Goal: Task Accomplishment & Management: Manage account settings

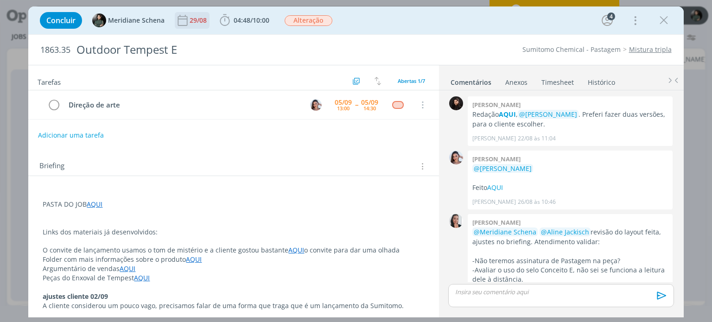
scroll to position [204, 0]
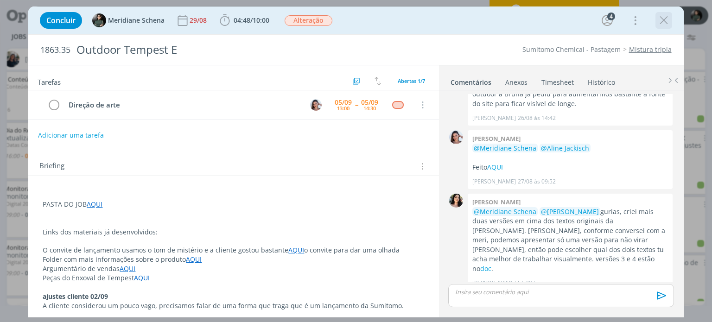
click at [667, 22] on icon "dialog" at bounding box center [663, 20] width 14 height 14
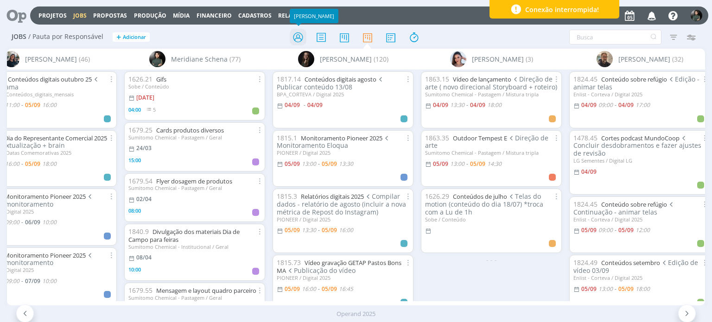
click at [293, 38] on icon at bounding box center [298, 37] width 17 height 18
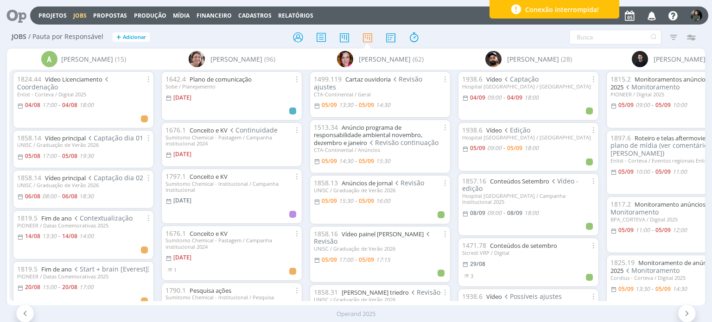
scroll to position [0, 460]
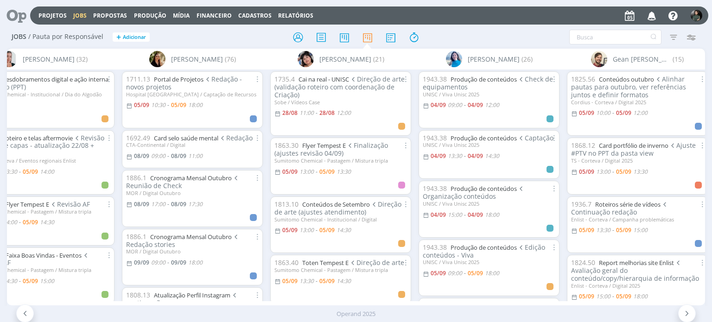
scroll to position [0, 865]
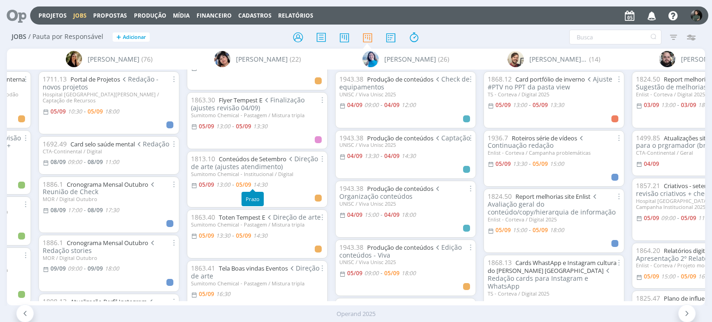
scroll to position [46, 0]
click at [251, 217] on link "Toten Tempest E" at bounding box center [242, 216] width 46 height 8
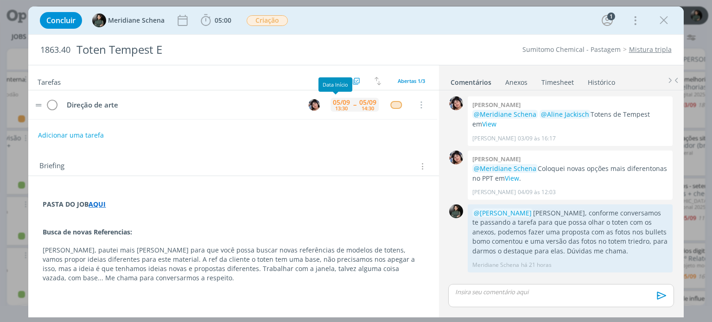
click at [343, 104] on div "05/09 13:30" at bounding box center [343, 105] width 22 height 14
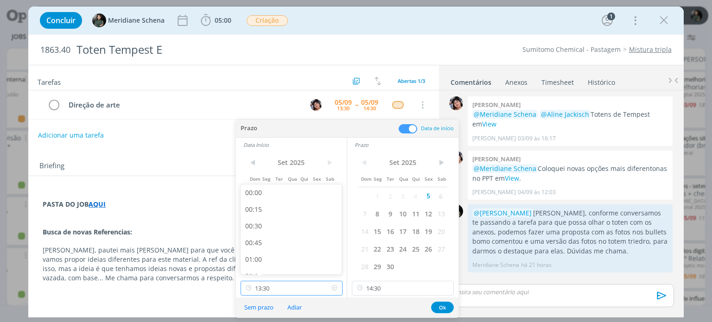
click at [295, 290] on input "13:30" at bounding box center [291, 288] width 102 height 15
click at [395, 288] on input "14:30" at bounding box center [403, 288] width 102 height 15
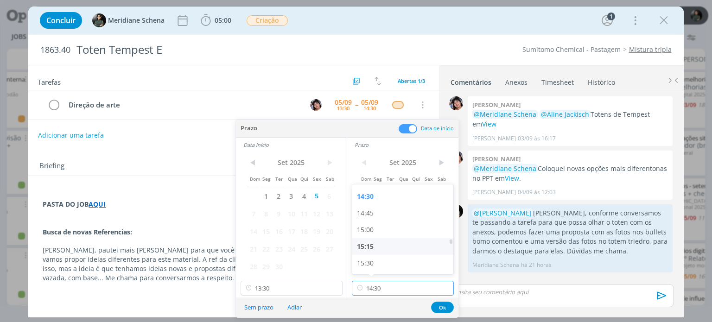
scroll to position [990, 0]
click at [374, 238] on div "15:30" at bounding box center [404, 237] width 104 height 17
type input "15:30"
click at [258, 298] on div "Sem prazo Adiar Ok" at bounding box center [347, 307] width 222 height 20
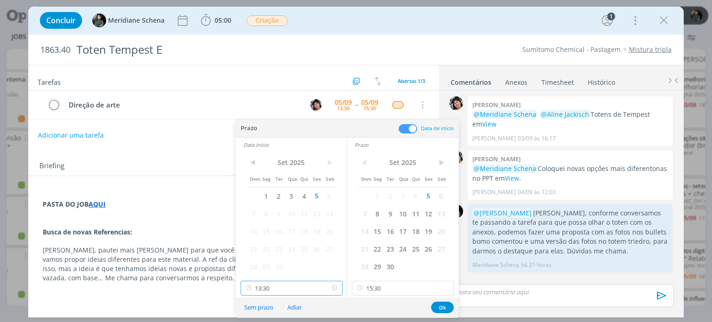
click at [272, 287] on input "13:30" at bounding box center [291, 288] width 102 height 15
click at [260, 195] on div "14:30" at bounding box center [292, 191] width 104 height 17
type input "14:30"
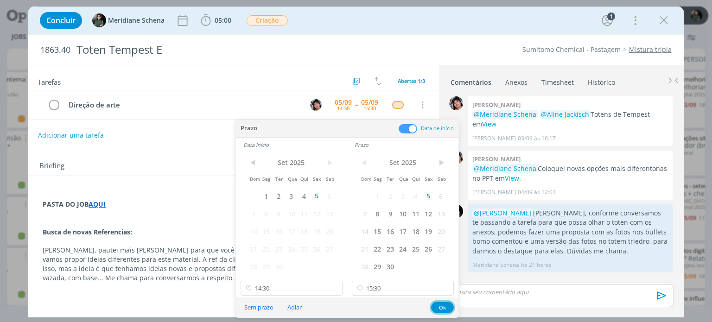
click at [440, 307] on button "Ok" at bounding box center [442, 308] width 23 height 12
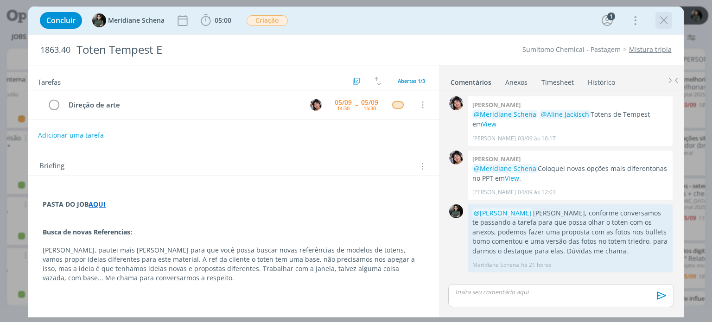
click at [660, 21] on icon "dialog" at bounding box center [663, 20] width 14 height 14
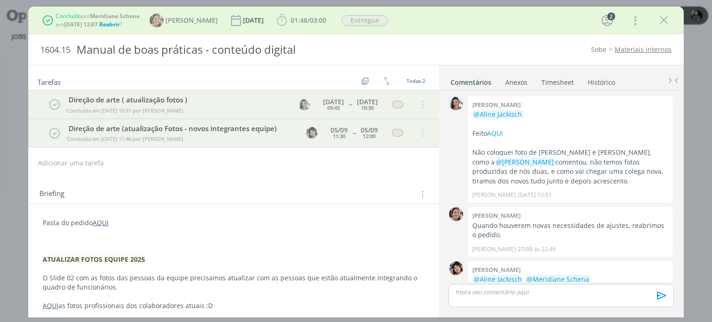
scroll to position [93, 0]
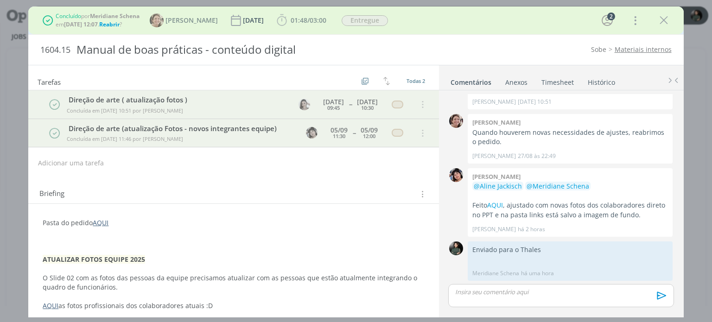
click at [111, 22] on span "Reabrir" at bounding box center [109, 24] width 20 height 8
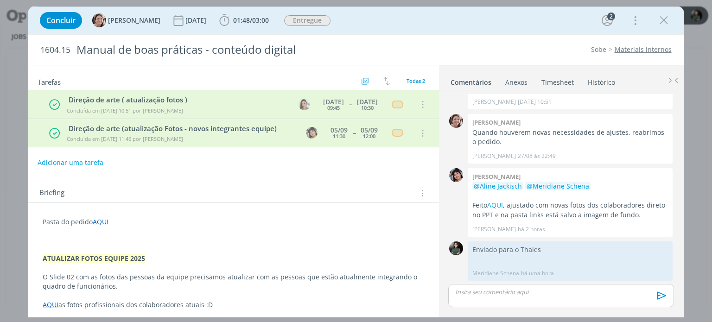
click at [86, 163] on button "Adicionar uma tarefa" at bounding box center [71, 163] width 66 height 16
click at [86, 163] on input "dialog" at bounding box center [171, 162] width 255 height 13
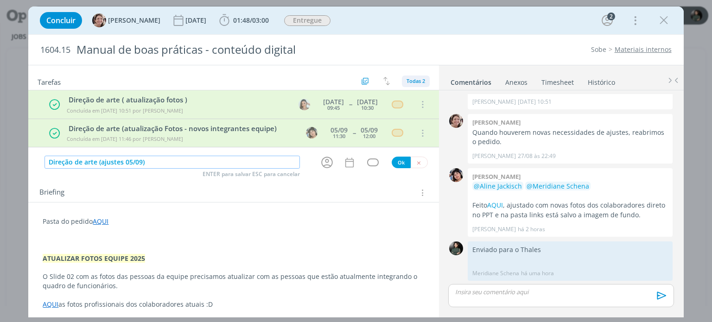
type input "Direção de arte (ajustes 05/09)"
click at [406, 81] on span "Todas 2" at bounding box center [415, 80] width 19 height 7
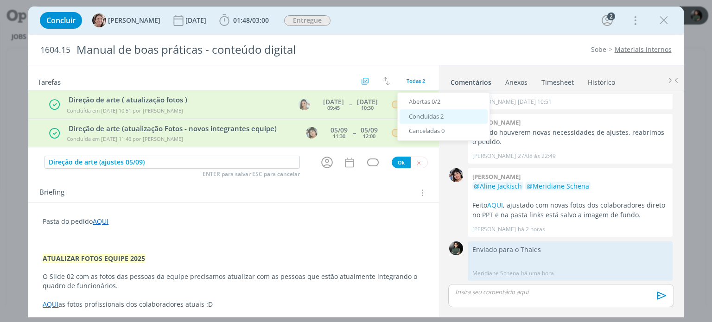
click at [415, 117] on span "Concluídas 2" at bounding box center [426, 116] width 35 height 8
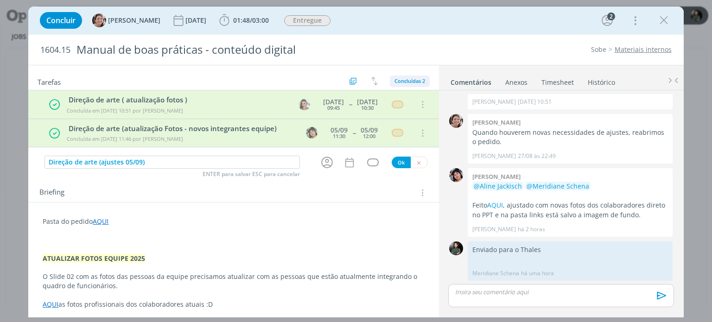
click at [404, 78] on span "Concluídas 2" at bounding box center [409, 80] width 31 height 7
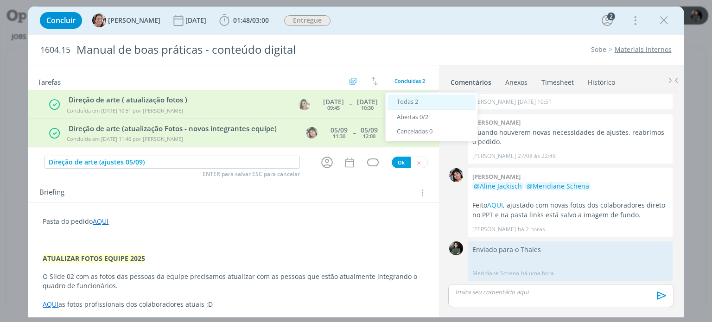
click at [412, 105] on div "Todas 2" at bounding box center [431, 102] width 88 height 15
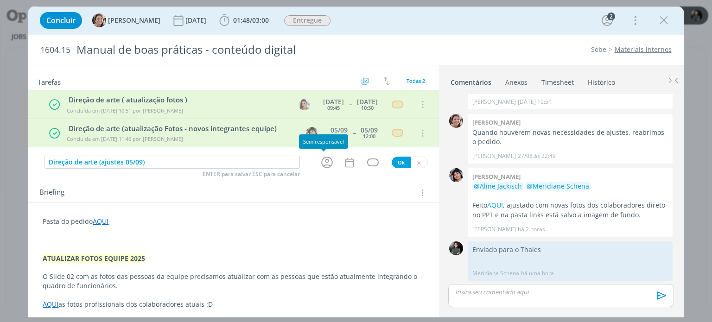
click at [325, 163] on icon "dialog" at bounding box center [327, 162] width 14 height 14
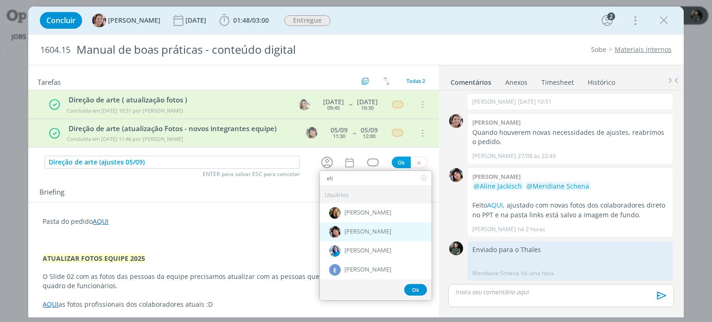
type input "eli"
click at [355, 232] on span "[PERSON_NAME]" at bounding box center [367, 231] width 47 height 7
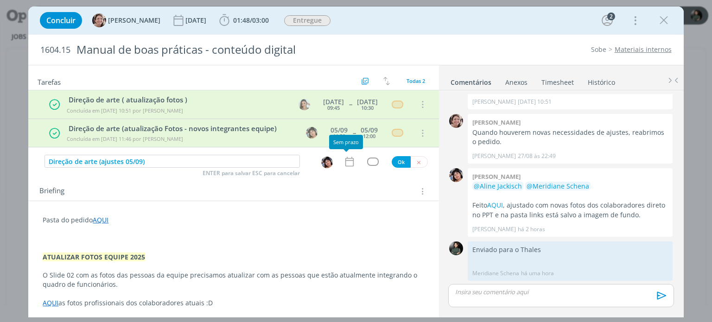
click at [347, 162] on icon "dialog" at bounding box center [349, 162] width 12 height 12
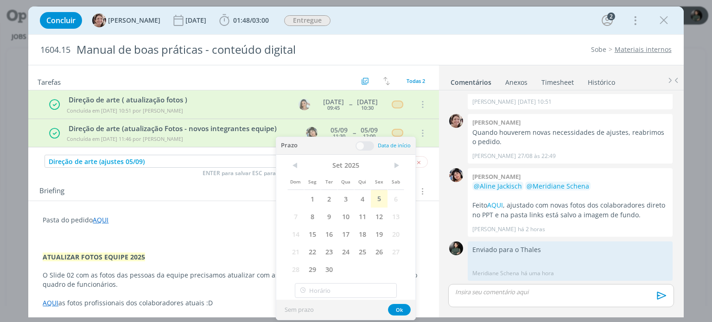
click at [245, 200] on div "Briefing Briefings Predefinidos Versões do Briefing Ver Briefing do Projeto" at bounding box center [233, 188] width 410 height 25
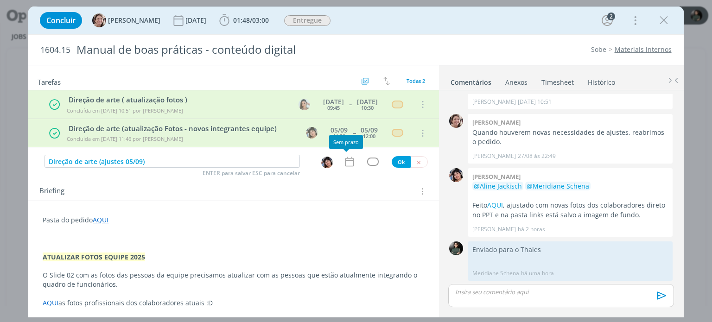
click at [344, 159] on icon "dialog" at bounding box center [349, 162] width 12 height 12
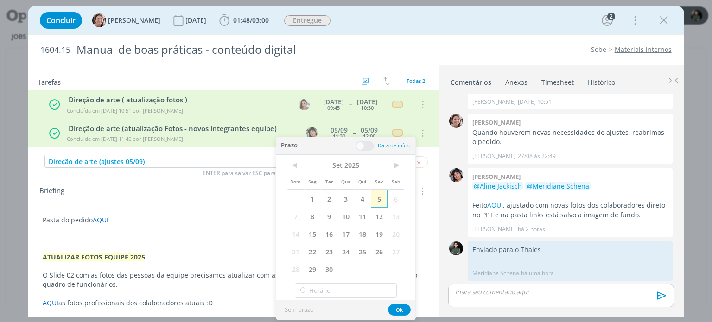
click at [381, 200] on span "5" at bounding box center [379, 199] width 17 height 18
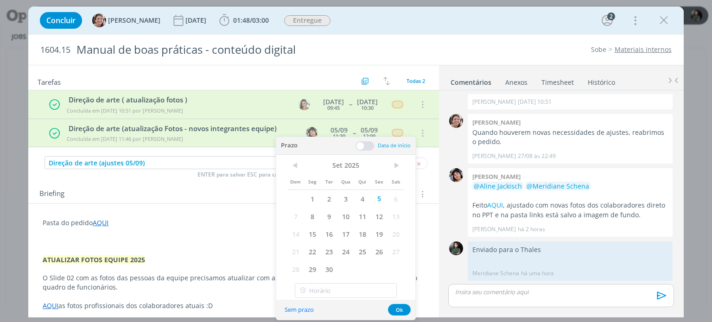
click at [367, 149] on span at bounding box center [364, 145] width 19 height 9
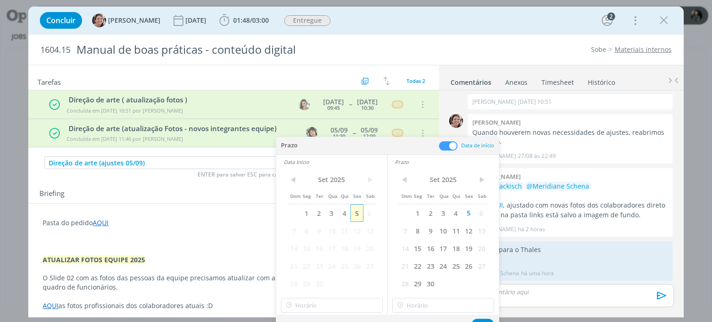
click at [356, 209] on span "5" at bounding box center [356, 213] width 13 height 18
click at [483, 321] on button "Ok" at bounding box center [482, 325] width 23 height 12
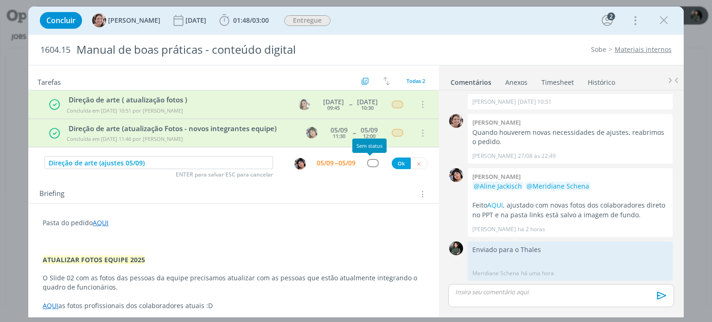
click at [367, 165] on div "dialog" at bounding box center [373, 163] width 12 height 8
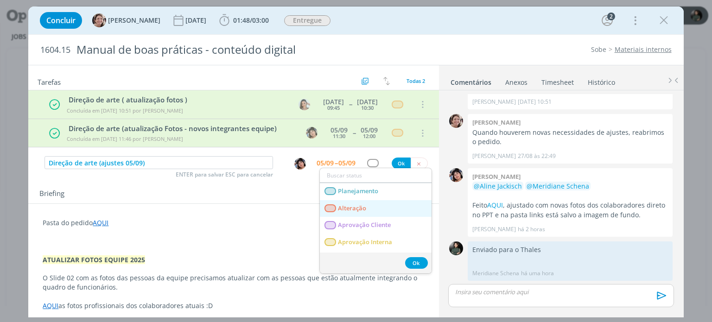
click at [366, 215] on link "Alteração" at bounding box center [376, 208] width 112 height 17
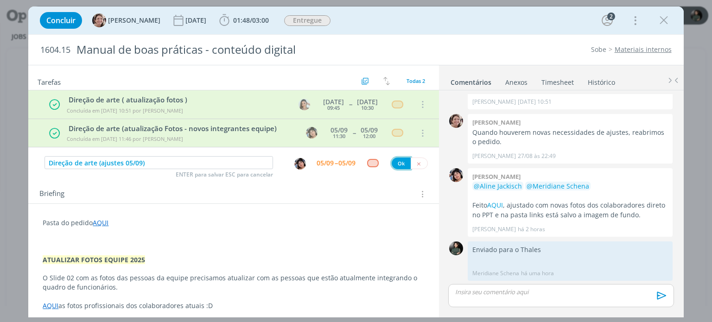
click at [395, 161] on button "Ok" at bounding box center [400, 164] width 19 height 12
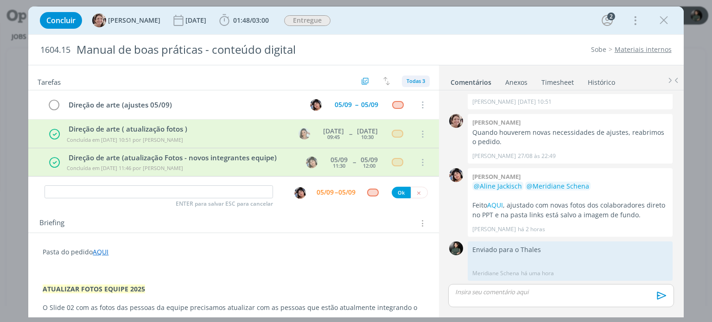
click at [416, 82] on span "Todas 3" at bounding box center [415, 80] width 19 height 7
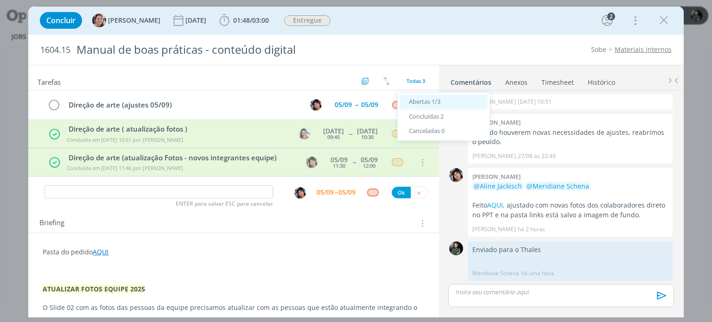
click at [430, 103] on span "Abertas 1/3" at bounding box center [425, 101] width 32 height 8
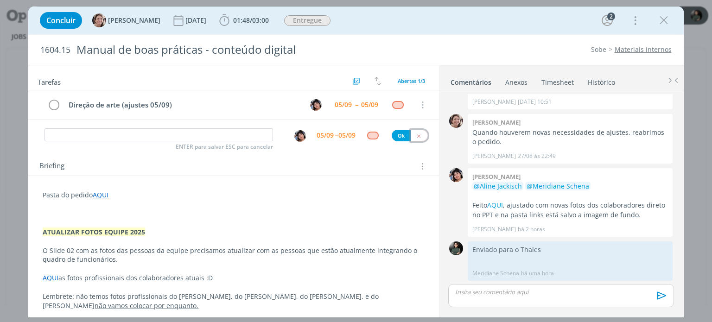
click at [416, 134] on icon "dialog" at bounding box center [419, 136] width 6 height 6
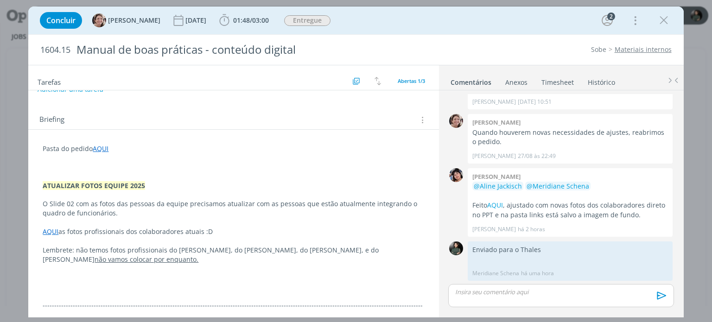
scroll to position [46, 0]
click at [117, 168] on p "dialog" at bounding box center [233, 167] width 381 height 9
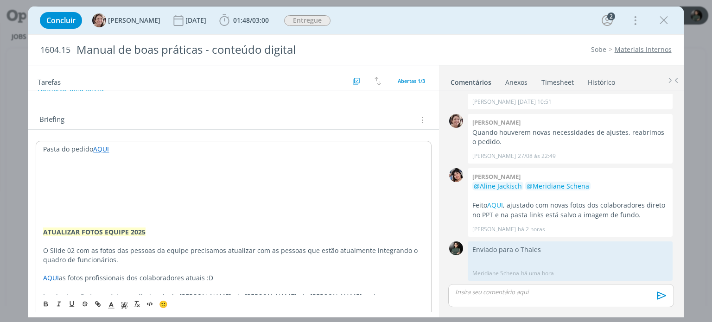
click at [101, 220] on p "dialog" at bounding box center [233, 222] width 380 height 9
drag, startPoint x: 61, startPoint y: 179, endPoint x: 53, endPoint y: 188, distance: 11.5
click at [60, 180] on div "Pasta do pedido AQUI ATUALIZAR FOTOS EQUIPE 2025 O Slide 02 com as fotos das pe…" at bounding box center [233, 301] width 395 height 320
click at [50, 193] on p "dialog" at bounding box center [233, 195] width 380 height 9
click at [50, 183] on p "dialog" at bounding box center [233, 186] width 380 height 9
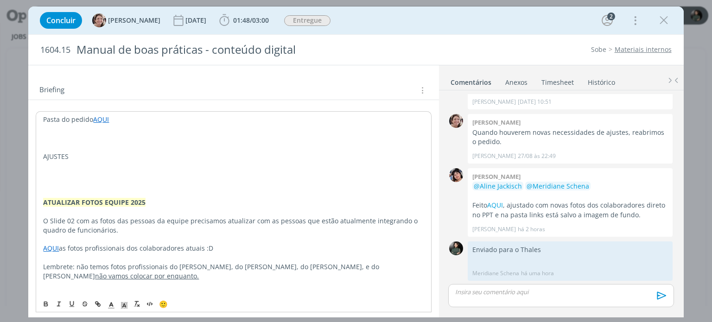
scroll to position [93, 0]
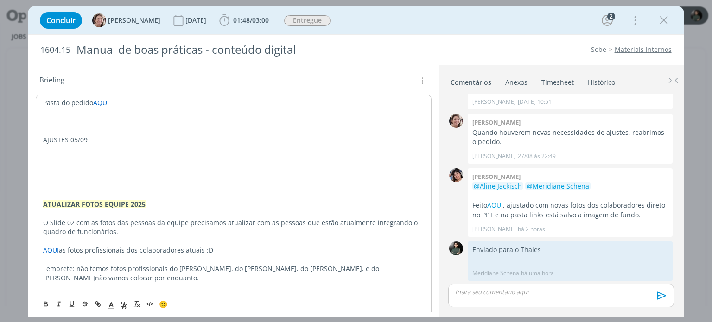
drag, startPoint x: 96, startPoint y: 140, endPoint x: 37, endPoint y: 142, distance: 58.9
click at [37, 142] on div "Pasta do pedido AQUI AJUSTES 05/09 ATUALIZAR FOTOS EQUIPE 2025 O Slide 02 com a…" at bounding box center [233, 264] width 395 height 339
click at [48, 306] on icon "dialog" at bounding box center [45, 303] width 7 height 7
click at [123, 307] on polyline "dialog" at bounding box center [124, 305] width 3 height 4
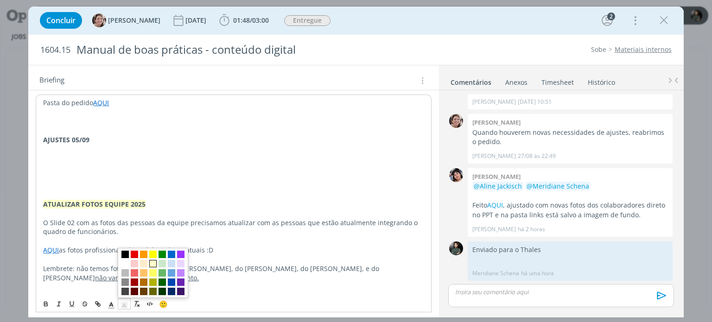
click at [152, 263] on span "dialog" at bounding box center [152, 263] width 7 height 7
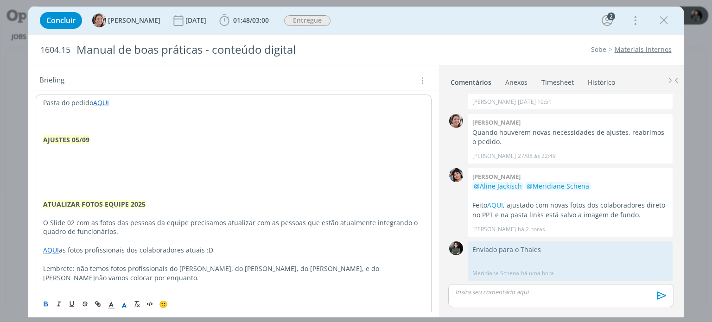
click at [87, 176] on p "dialog" at bounding box center [233, 176] width 380 height 9
click at [46, 148] on p "dialog" at bounding box center [233, 149] width 380 height 9
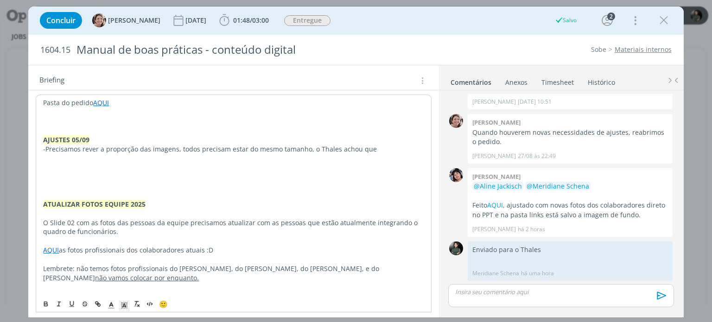
click at [49, 147] on p "-Precisamos rever a proporção das imagens, todos precisam estar do mesmo tamanh…" at bounding box center [233, 149] width 380 height 9
click at [372, 148] on p "- Precisamos rever a proporção das imagens, todos precisam estar do mesmo taman…" at bounding box center [233, 149] width 380 height 9
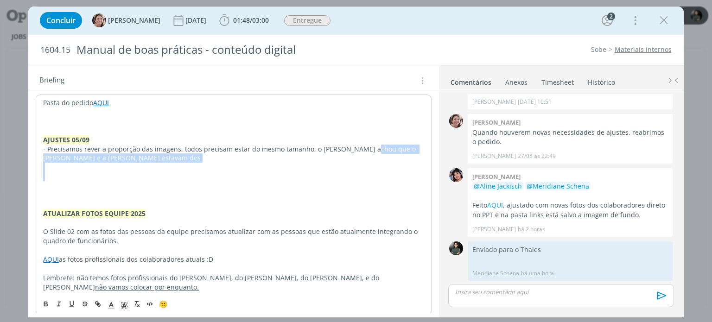
drag, startPoint x: 364, startPoint y: 145, endPoint x: 376, endPoint y: 170, distance: 28.2
click at [376, 170] on div "Pasta do pedido AQUI AJUSTES 05/09 - Precisamos rever a proporção das imagens, …" at bounding box center [233, 268] width 395 height 347
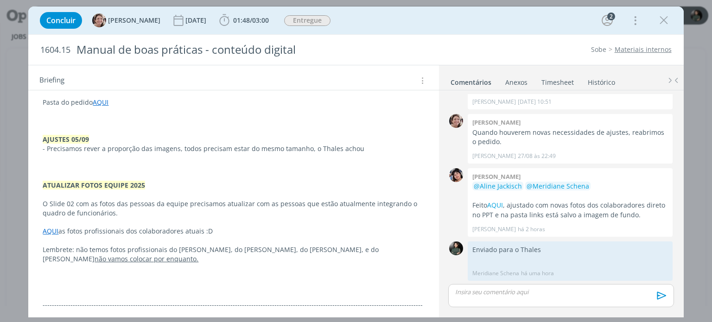
click at [379, 144] on p "- Precisamos rever a proporção das imagens, todos precisam estar do mesmo taman…" at bounding box center [233, 148] width 381 height 9
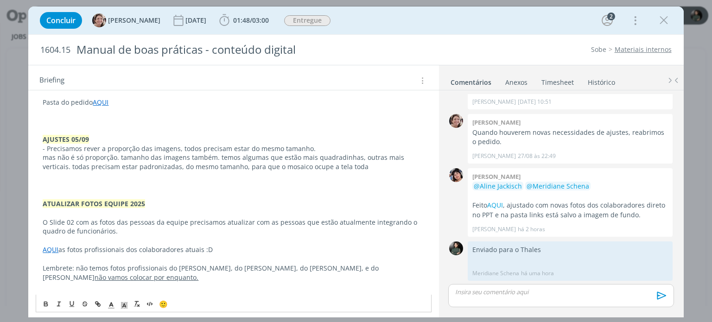
click at [140, 147] on p "- Precisamos rever a proporção das imagens, todos precisam estar do mesmo taman…" at bounding box center [233, 148] width 381 height 9
drag, startPoint x: 43, startPoint y: 157, endPoint x: 218, endPoint y: 158, distance: 175.1
click at [218, 158] on p "mas não é só proporção. tamanho das imagens também. temos algumas que estão mai…" at bounding box center [233, 162] width 381 height 19
click at [125, 158] on p "- Precisamos rever a proporção e tamanho das imagens, todos precisam estar do m…" at bounding box center [233, 158] width 381 height 28
click at [215, 165] on p "- Precisamos rever a proporção e tamanho das imagens, todos precisam estar do m…" at bounding box center [233, 158] width 381 height 28
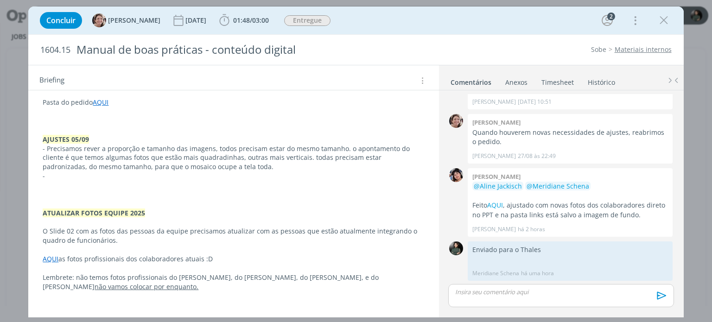
click at [53, 174] on p "-" at bounding box center [233, 175] width 381 height 9
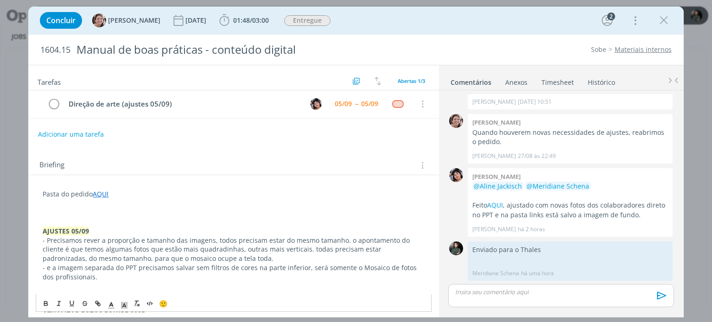
scroll to position [0, 0]
click at [339, 108] on div "05/09" at bounding box center [342, 104] width 17 height 6
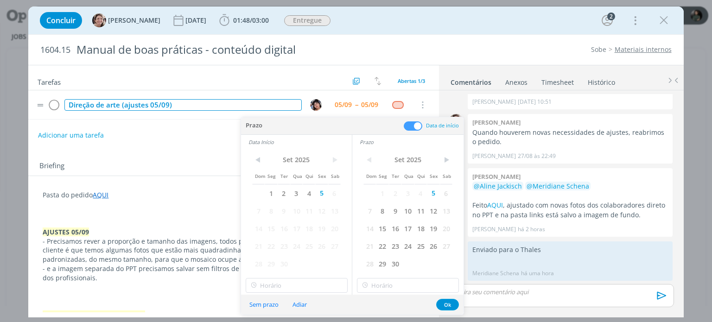
click at [281, 107] on div "Direção de arte (ajustes 05/09)" at bounding box center [182, 105] width 237 height 12
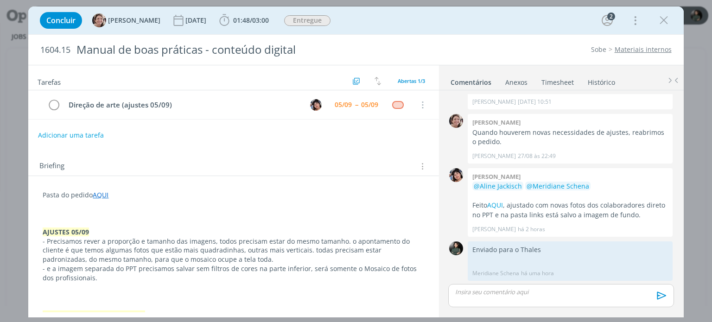
click at [295, 139] on div "Adicionar uma tarefa" at bounding box center [233, 135] width 410 height 17
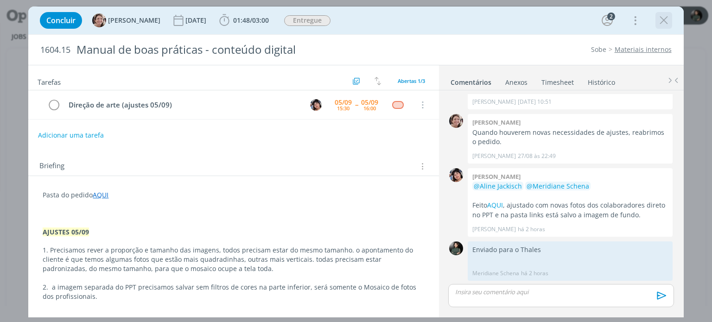
click at [667, 17] on icon "dialog" at bounding box center [663, 20] width 14 height 14
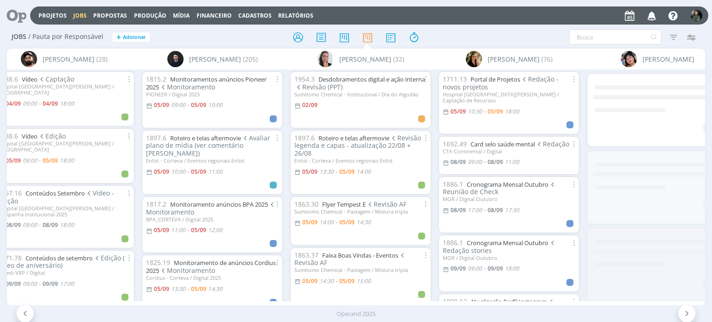
scroll to position [0, 562]
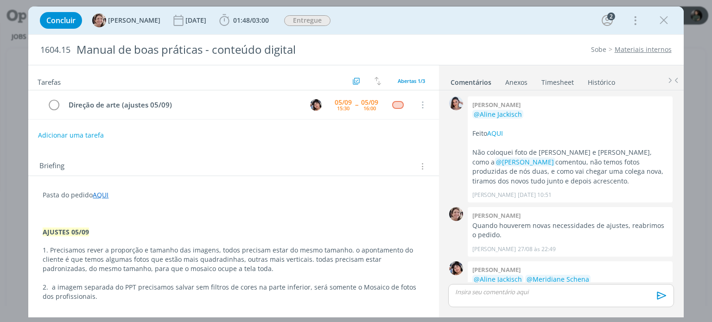
scroll to position [93, 0]
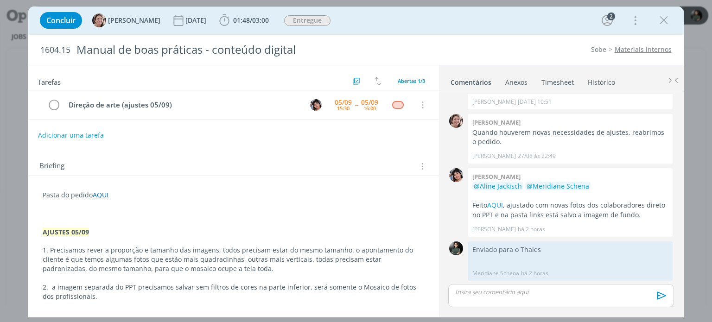
drag, startPoint x: 664, startPoint y: 17, endPoint x: 508, endPoint y: 94, distance: 174.7
click at [664, 17] on icon "dialog" at bounding box center [663, 20] width 14 height 14
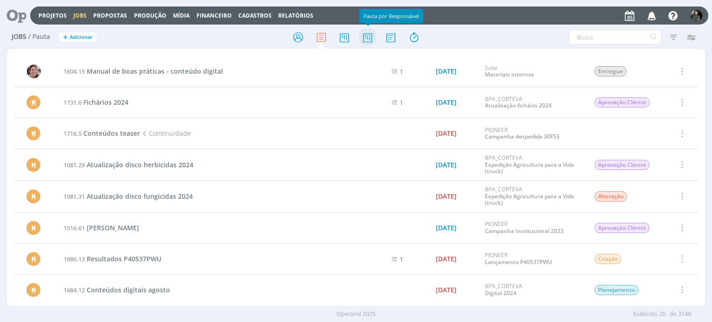
click at [364, 40] on icon at bounding box center [367, 37] width 17 height 18
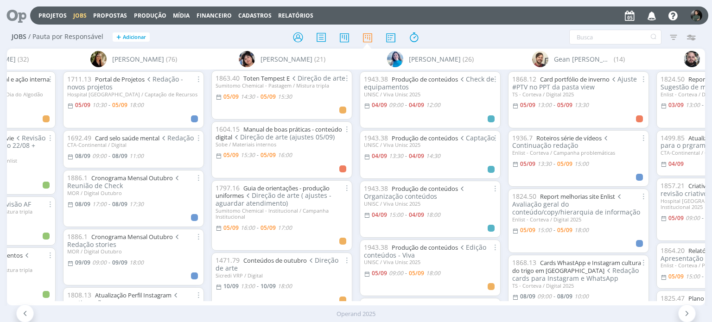
scroll to position [185, 0]
click at [274, 188] on link "Guia de orientações - produção uniformes" at bounding box center [272, 191] width 114 height 16
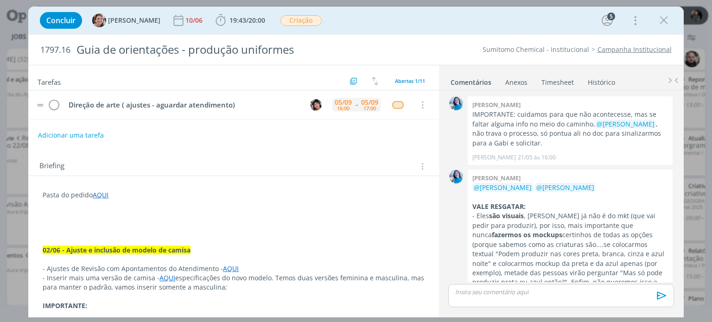
scroll to position [1029, 0]
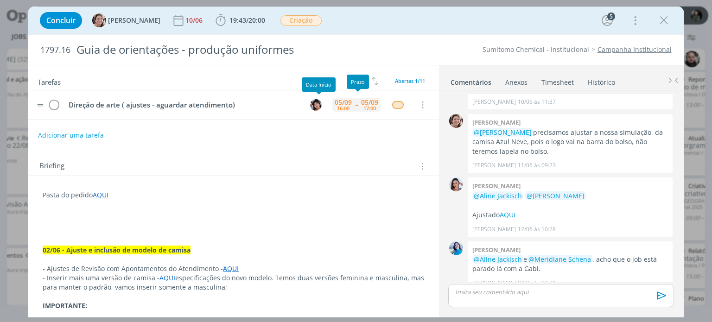
click at [347, 103] on div "05/09 16:00 -- 05/09 17:00" at bounding box center [356, 105] width 48 height 20
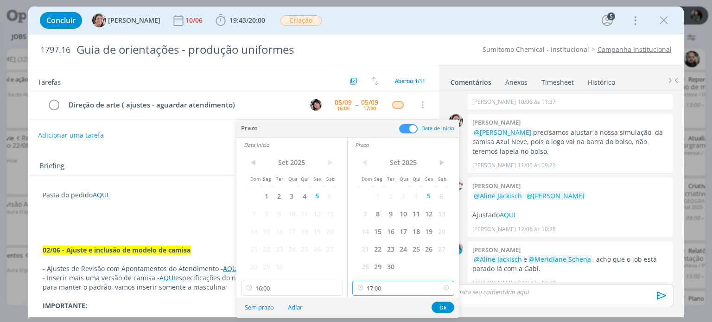
click at [383, 289] on input "17:00" at bounding box center [403, 288] width 102 height 15
click at [371, 237] on div "18:00" at bounding box center [405, 237] width 104 height 17
type input "18:00"
click at [293, 288] on input "16:00" at bounding box center [292, 288] width 102 height 15
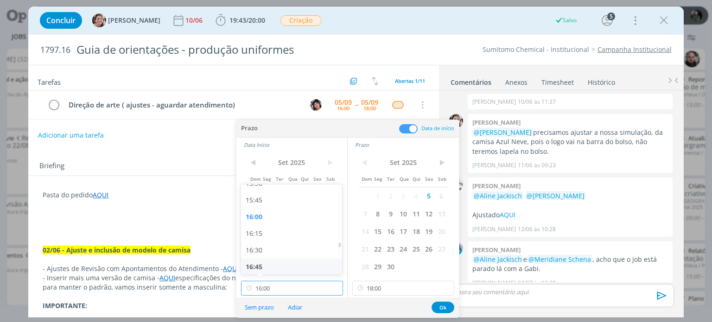
scroll to position [1090, 0]
click at [266, 235] on div "17:00" at bounding box center [293, 237] width 104 height 17
type input "17:00"
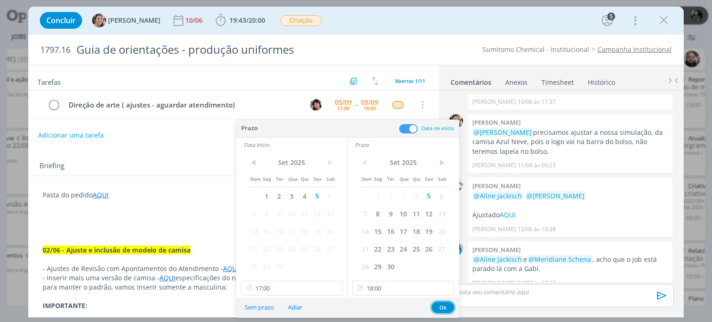
click at [448, 305] on button "Ok" at bounding box center [442, 308] width 23 height 12
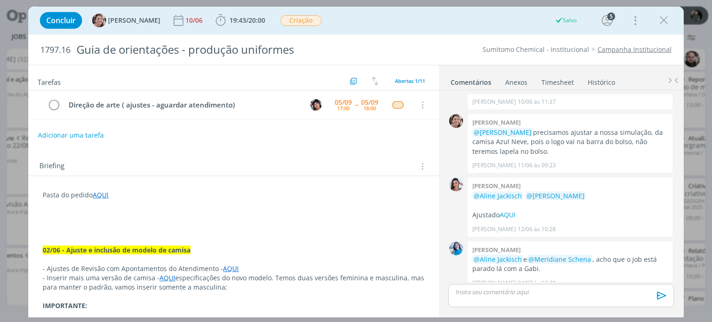
drag, startPoint x: 656, startPoint y: 24, endPoint x: 539, endPoint y: 64, distance: 123.7
click at [656, 24] on button "dialog" at bounding box center [663, 20] width 14 height 14
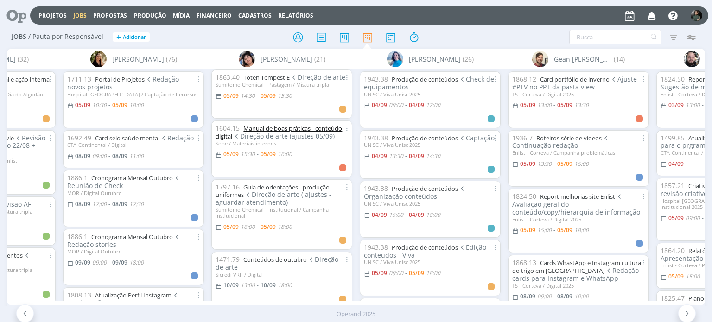
click at [279, 130] on link "Manual de boas práticas - conteúdo digital" at bounding box center [278, 132] width 126 height 16
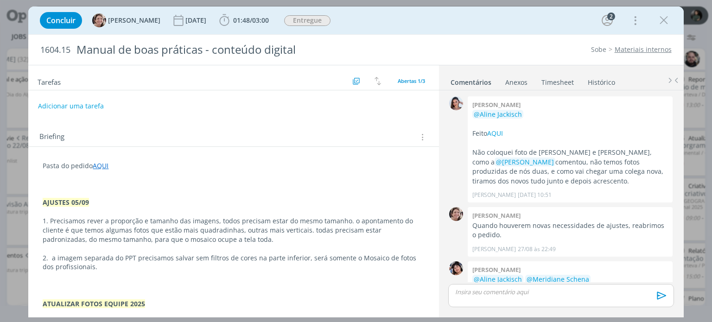
scroll to position [93, 0]
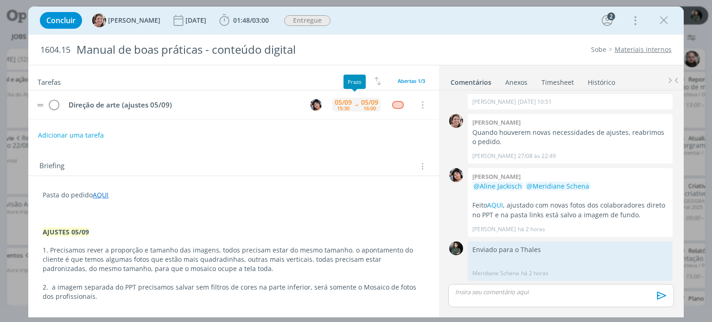
click at [363, 106] on div "16:00" at bounding box center [369, 108] width 13 height 5
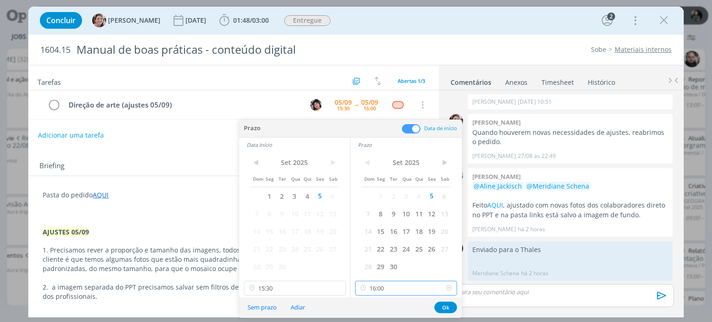
click at [397, 285] on input "16:00" at bounding box center [406, 288] width 102 height 15
click at [378, 194] on div "17:00" at bounding box center [407, 191] width 104 height 17
type input "17:00"
click at [437, 306] on button "Ok" at bounding box center [445, 308] width 23 height 12
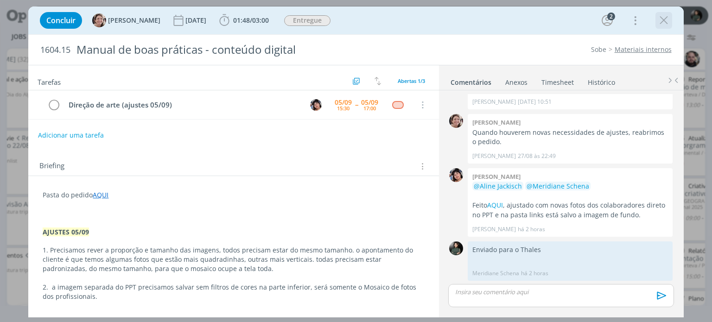
click at [669, 22] on icon "dialog" at bounding box center [663, 20] width 14 height 14
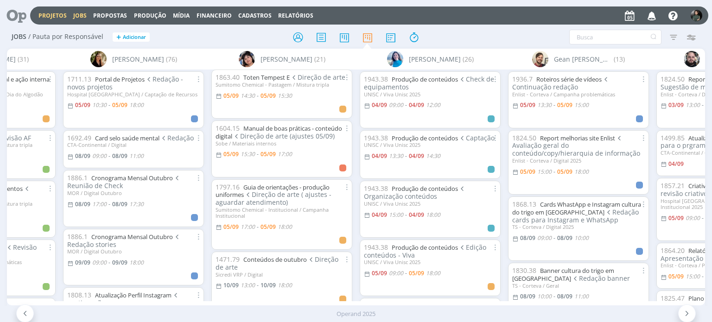
click at [50, 19] on link "Projetos" at bounding box center [52, 16] width 28 height 8
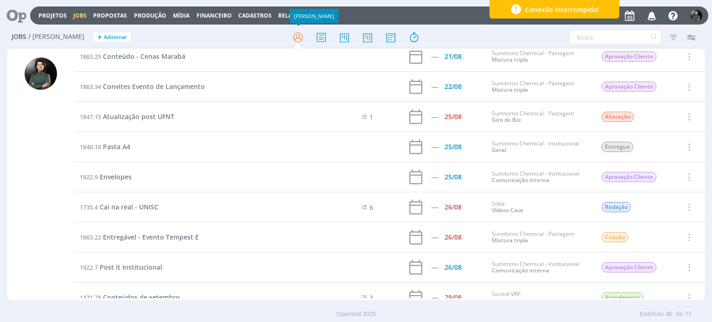
scroll to position [862, 0]
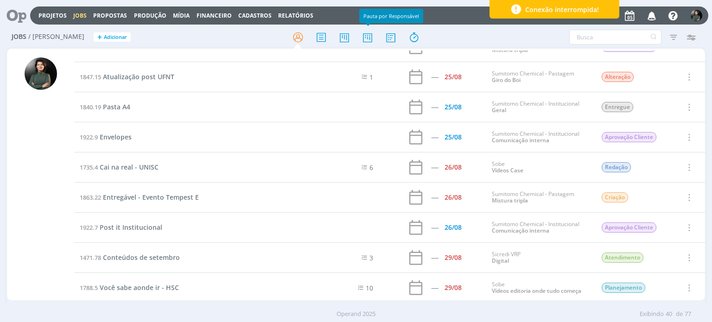
drag, startPoint x: 367, startPoint y: 33, endPoint x: 339, endPoint y: 1, distance: 42.4
click at [367, 33] on icon at bounding box center [367, 37] width 17 height 18
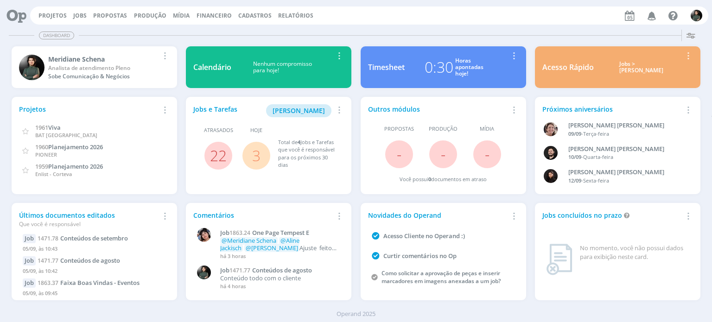
click at [653, 16] on icon "button" at bounding box center [652, 15] width 16 height 16
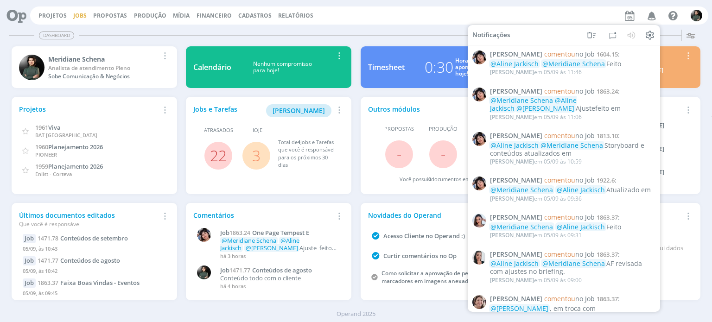
click at [80, 11] on div "Projetos Jobs Propostas Produção Mídia Financeiro Cadastros Relatórios Notifica…" at bounding box center [369, 15] width 678 height 18
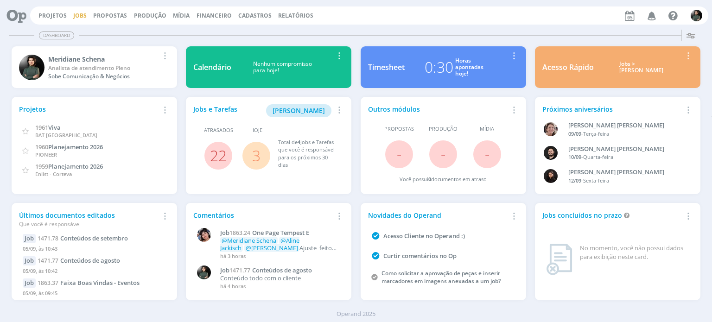
click at [78, 14] on link "Jobs" at bounding box center [79, 16] width 13 height 8
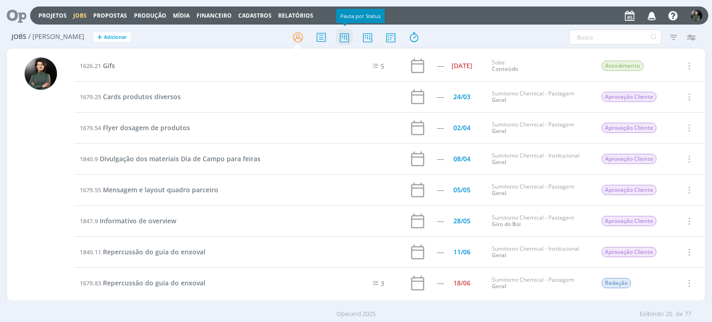
click at [345, 43] on icon at bounding box center [344, 37] width 17 height 18
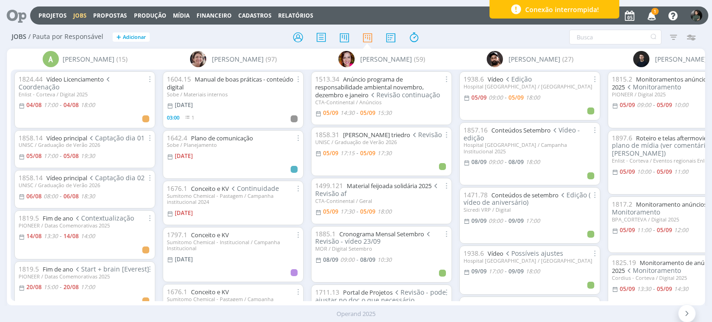
drag, startPoint x: 655, startPoint y: 17, endPoint x: 534, endPoint y: 88, distance: 140.4
click at [655, 17] on icon "button" at bounding box center [652, 15] width 16 height 16
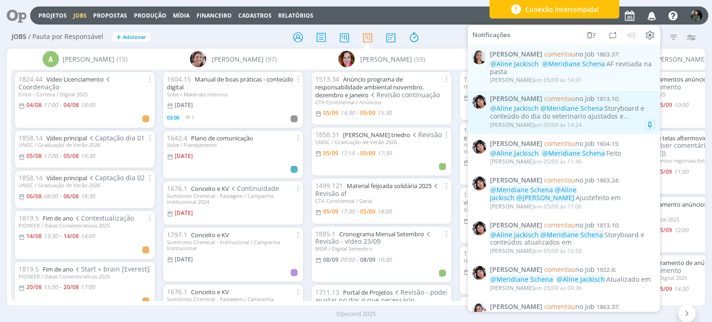
click at [633, 124] on div "[PERSON_NAME] em [DATE] 14:24" at bounding box center [572, 124] width 165 height 9
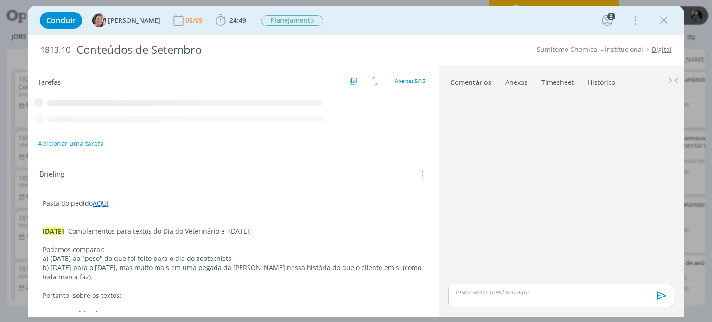
scroll to position [291, 0]
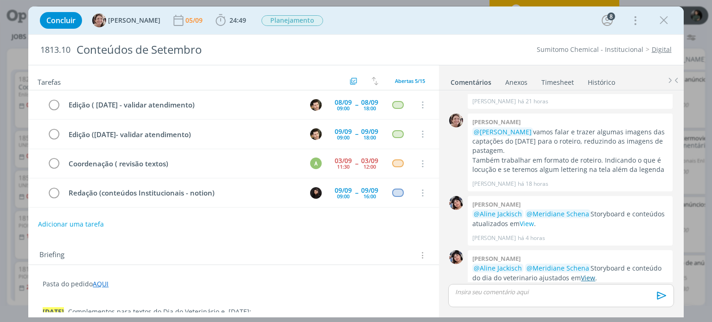
click at [591, 273] on link "View" at bounding box center [588, 277] width 14 height 9
drag, startPoint x: 663, startPoint y: 24, endPoint x: 627, endPoint y: 84, distance: 69.8
click at [663, 24] on icon "dialog" at bounding box center [663, 20] width 14 height 14
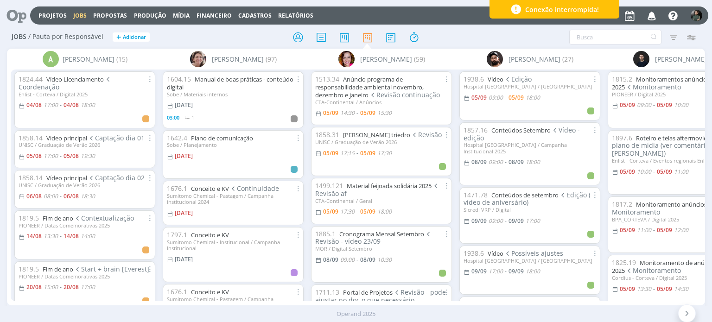
click at [652, 20] on icon "button" at bounding box center [652, 15] width 16 height 16
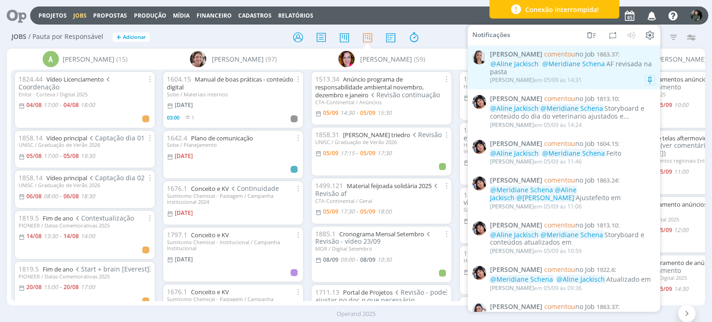
click at [594, 78] on div "Caroline Pieczarka em 05/09 às 14:31" at bounding box center [572, 80] width 165 height 9
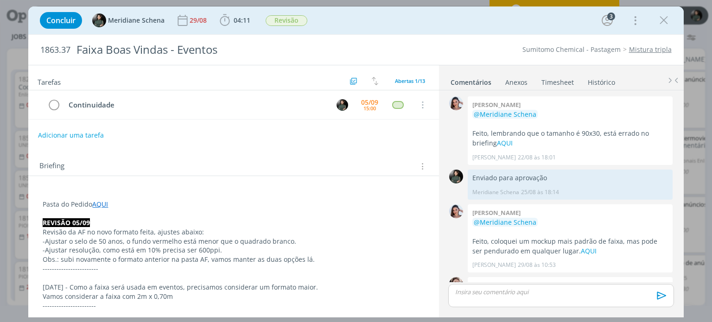
scroll to position [557, 0]
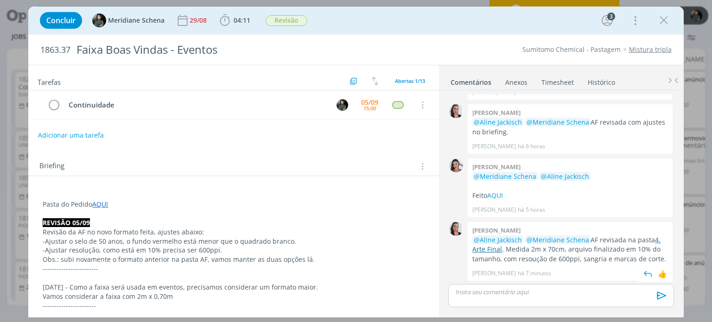
click at [484, 245] on link "4. Arte Final" at bounding box center [566, 244] width 188 height 18
click at [238, 19] on span "04:11" at bounding box center [241, 20] width 17 height 9
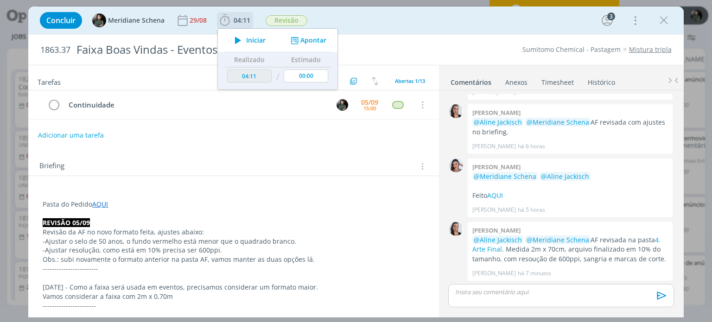
click at [259, 37] on span "Iniciar" at bounding box center [255, 40] width 19 height 6
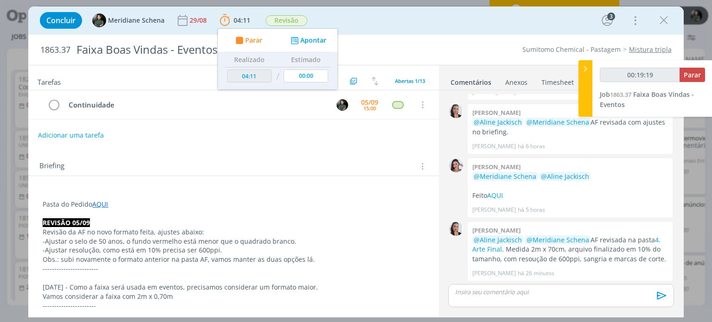
click at [533, 289] on p "dialog" at bounding box center [560, 292] width 210 height 8
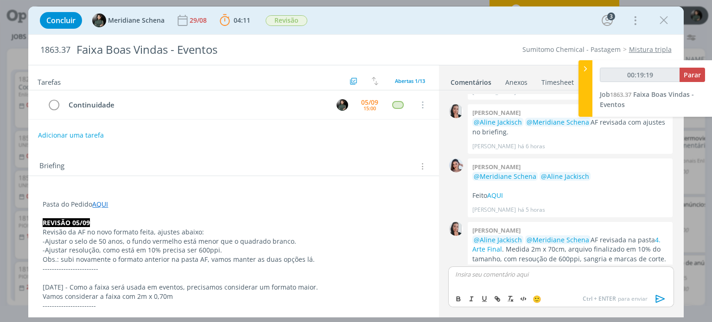
scroll to position [574, 0]
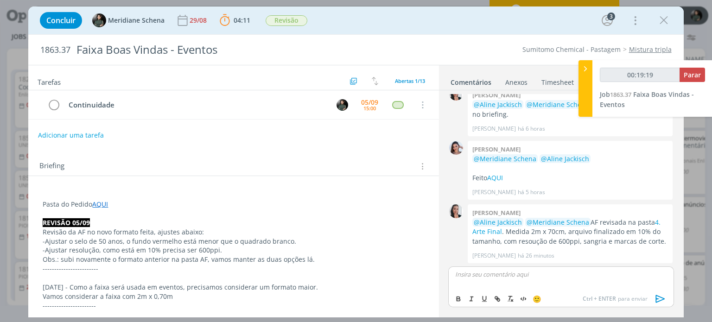
type input "00:19:20"
click at [654, 299] on icon "dialog" at bounding box center [660, 299] width 14 height 14
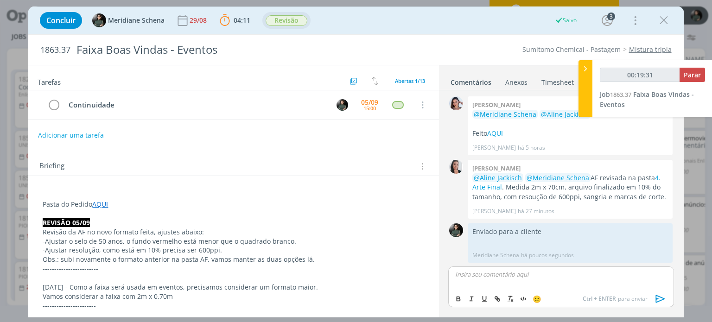
click at [287, 19] on span "Revisão" at bounding box center [286, 20] width 42 height 11
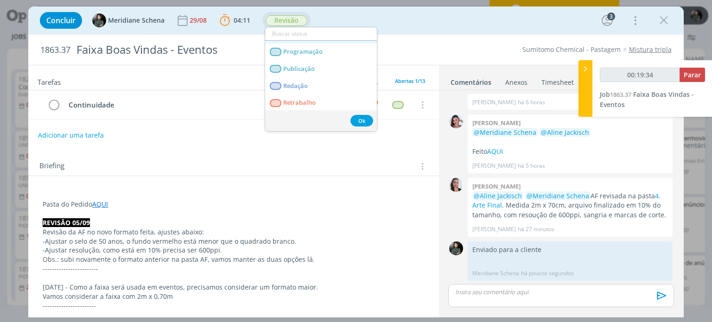
scroll to position [185, 0]
type input "00:19:35"
type input "e"
type input "00:19:36"
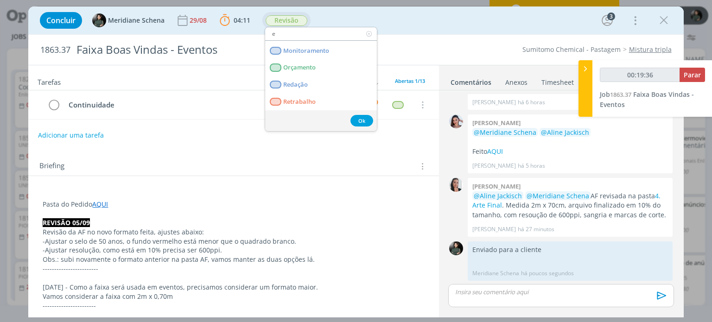
type input "en"
type input "00:19:37"
type input "en"
click at [311, 71] on link "Entregue" at bounding box center [321, 68] width 112 height 17
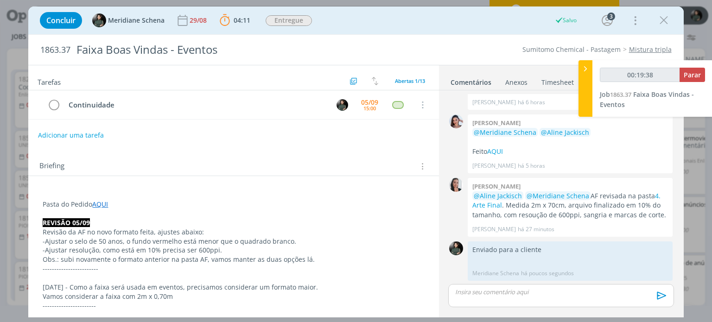
type input "00:19:39"
click at [700, 76] on span "Parar" at bounding box center [691, 74] width 17 height 9
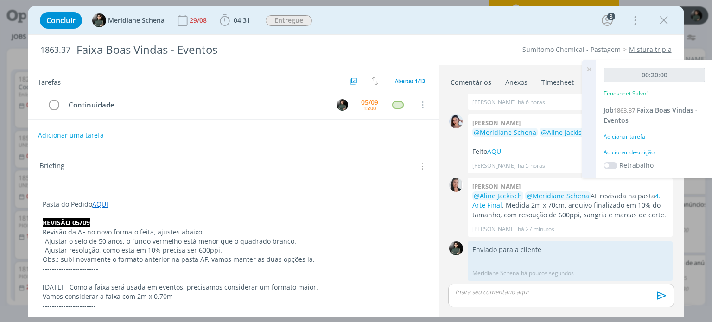
click at [631, 149] on div "Adicionar descrição" at bounding box center [653, 152] width 101 height 8
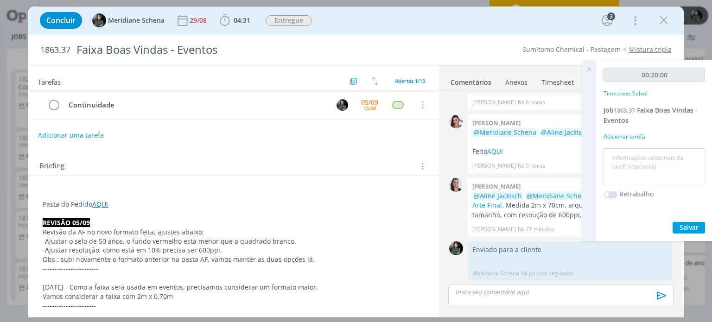
click at [630, 151] on textarea at bounding box center [654, 167] width 97 height 33
type textarea "envio do material para a cliente"
click at [682, 224] on span "Salvar" at bounding box center [688, 227] width 19 height 9
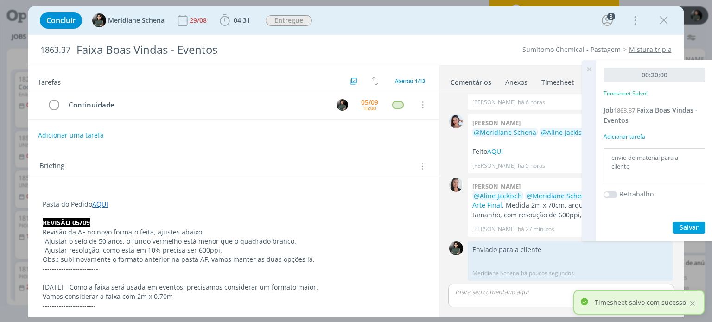
click at [586, 69] on icon at bounding box center [589, 69] width 17 height 18
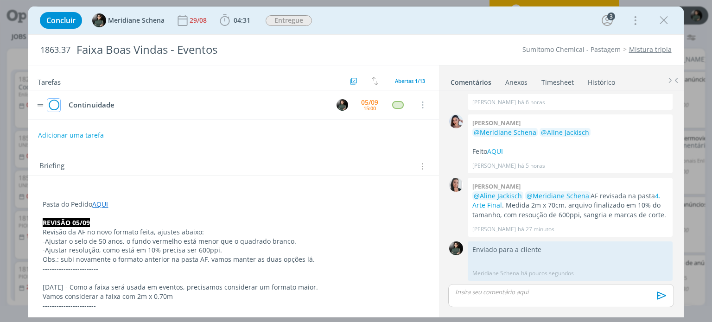
click at [51, 103] on icon "dialog" at bounding box center [53, 105] width 13 height 14
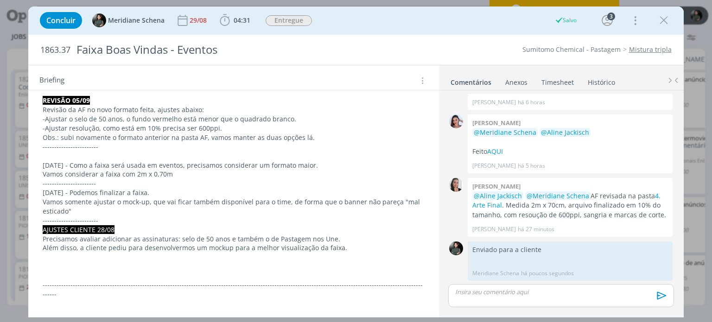
scroll to position [0, 0]
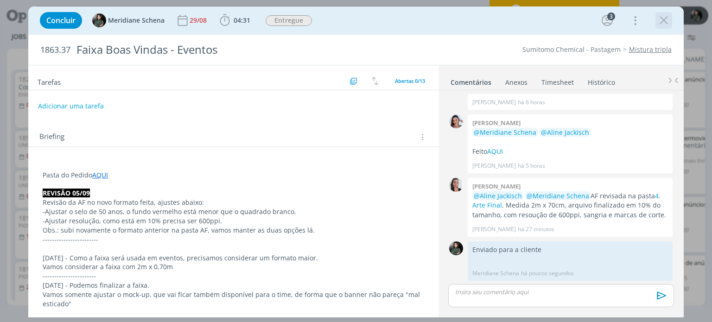
click at [662, 23] on icon "dialog" at bounding box center [663, 20] width 14 height 14
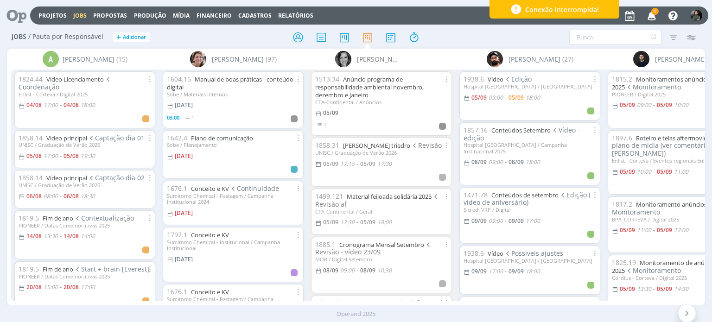
click at [654, 12] on span "1" at bounding box center [654, 11] width 7 height 7
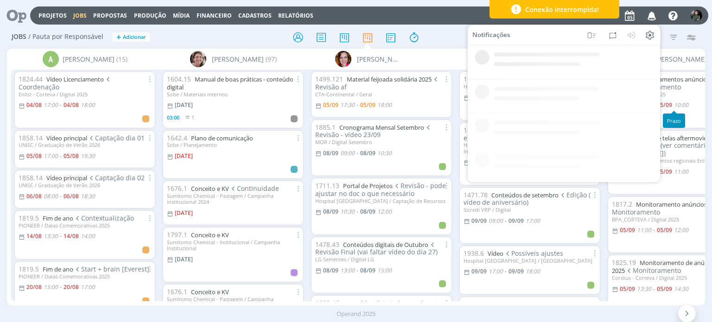
click at [650, 19] on icon "button" at bounding box center [652, 15] width 16 height 16
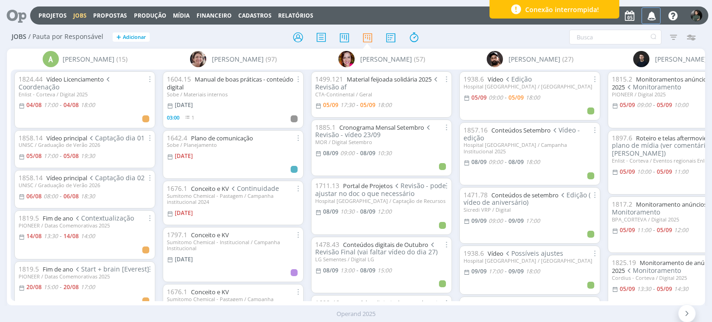
click at [649, 15] on icon "button" at bounding box center [652, 15] width 16 height 16
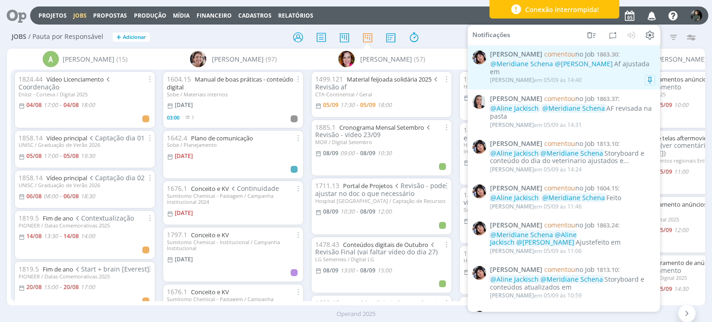
click at [597, 76] on div "@Meridiane Schena @Caroline Pieczarka Af ajustada em" at bounding box center [572, 68] width 165 height 16
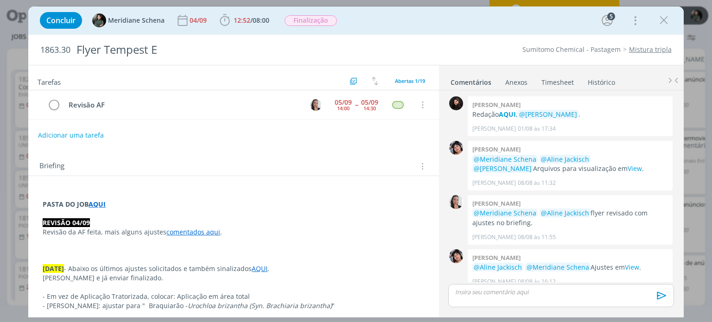
scroll to position [934, 0]
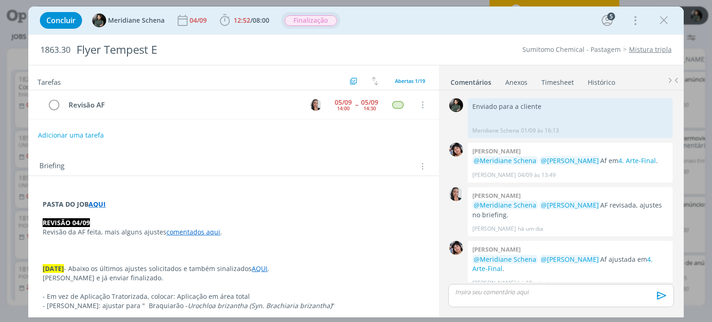
click at [317, 20] on span "Finalização" at bounding box center [310, 20] width 52 height 11
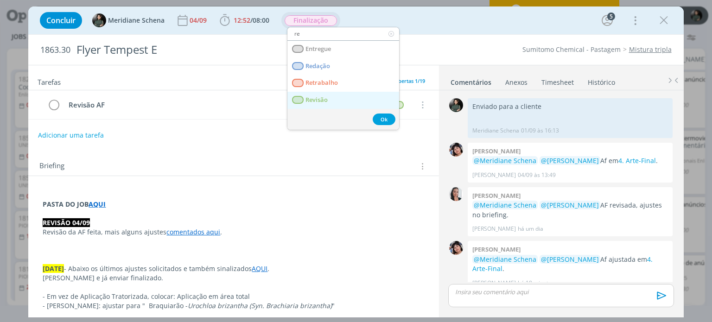
type input "re"
click at [333, 104] on link "Revisão" at bounding box center [343, 100] width 112 height 17
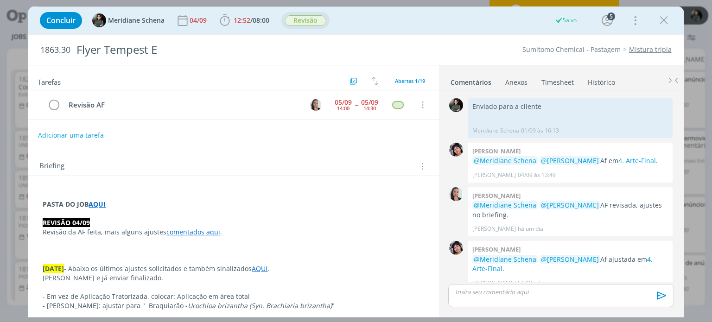
click at [663, 25] on icon "dialog" at bounding box center [663, 20] width 14 height 14
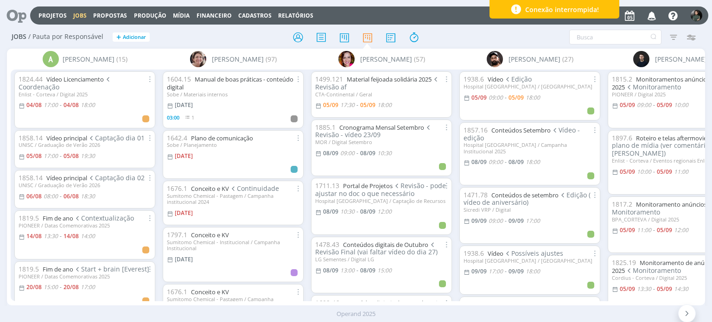
click at [651, 18] on icon "button" at bounding box center [652, 15] width 16 height 16
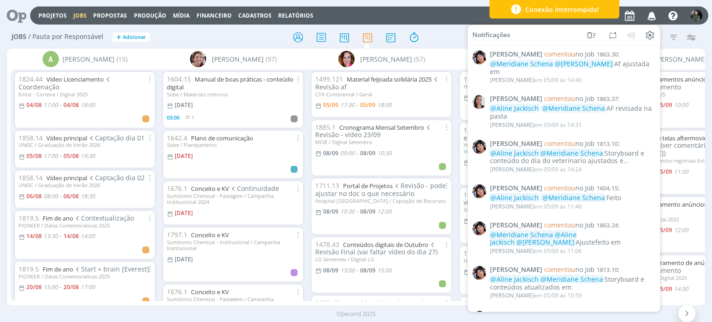
click at [441, 29] on div at bounding box center [356, 37] width 233 height 17
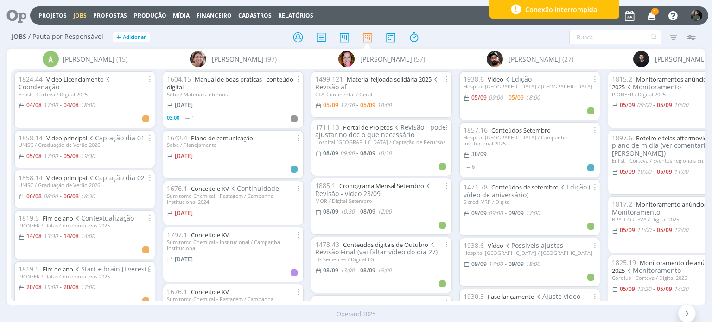
click at [655, 11] on span "1" at bounding box center [654, 11] width 7 height 7
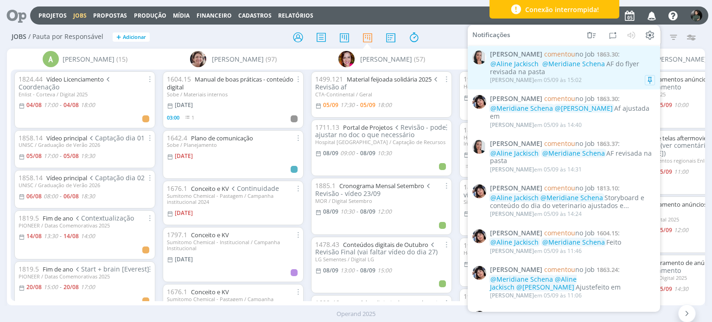
click at [602, 68] on div "@Aline Jackisch @Meridiane Schena AF do flyer revisada na pasta" at bounding box center [572, 68] width 165 height 16
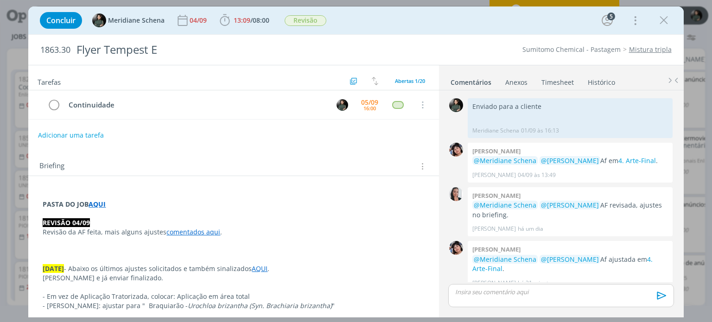
scroll to position [997, 0]
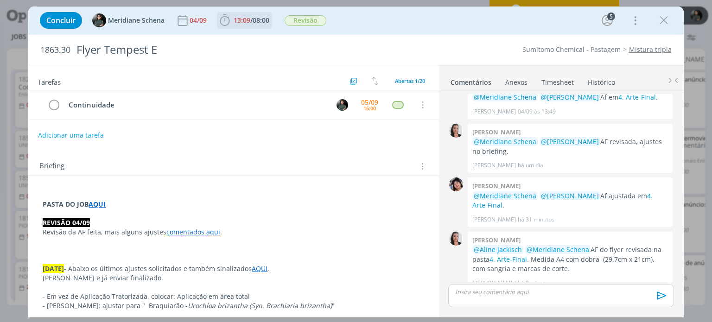
click at [233, 24] on span "13:09" at bounding box center [241, 20] width 17 height 9
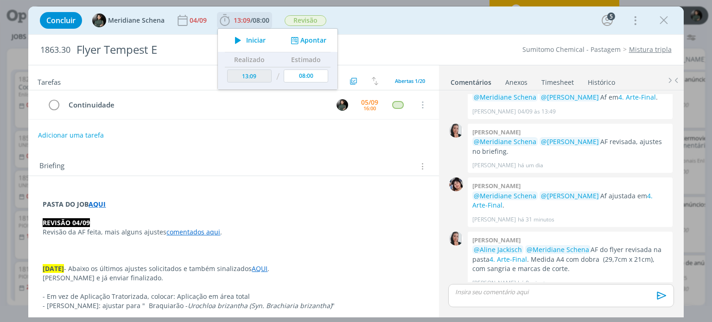
click at [254, 44] on button "Iniciar" at bounding box center [247, 40] width 37 height 13
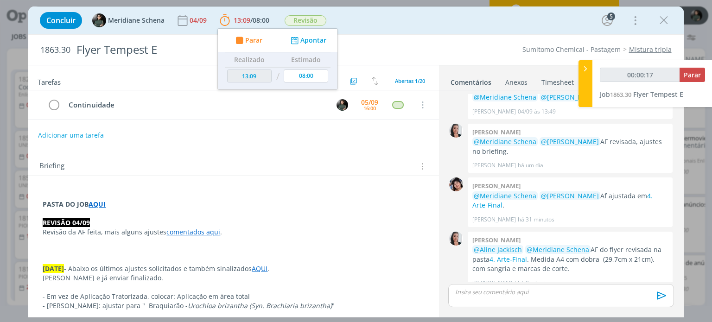
click at [290, 170] on div "Briefing Briefings Predefinidos Versões do Briefing Ver Briefing do Projeto" at bounding box center [234, 166] width 390 height 12
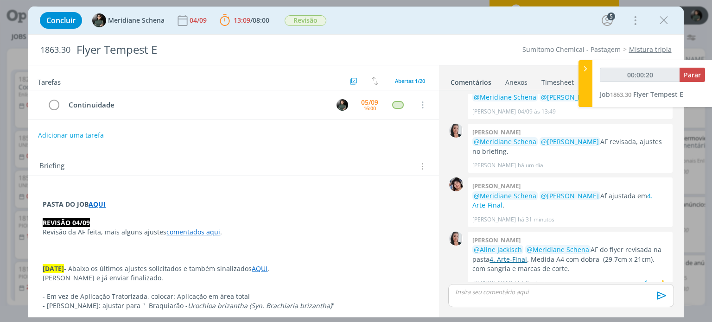
click at [506, 255] on link "4. Arte-Final" at bounding box center [508, 259] width 38 height 9
drag, startPoint x: 564, startPoint y: 261, endPoint x: 532, endPoint y: 249, distance: 34.0
click at [532, 249] on p "@Aline Jackisch @Meridiane Schena AF do flyer revisada na pasta 4. Arte-Final .…" at bounding box center [570, 259] width 196 height 28
copy p "Medida A4 com dobra (29,7cm x 21cm), com sangria e marcas de corte"
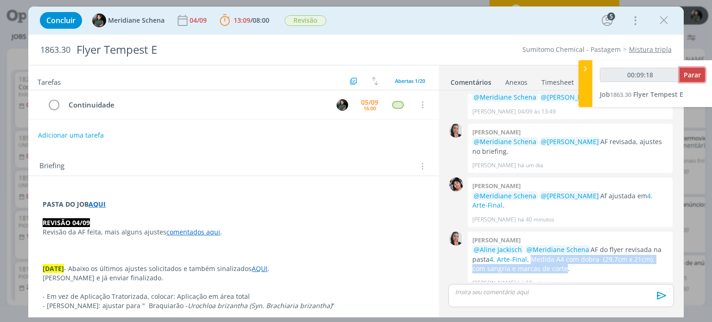
click at [695, 74] on span "Parar" at bounding box center [691, 74] width 17 height 9
type input "00:10:00"
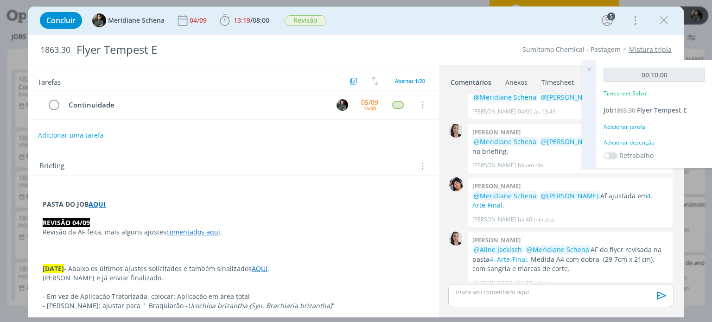
click at [618, 141] on div "Adicionar descrição" at bounding box center [653, 143] width 101 height 8
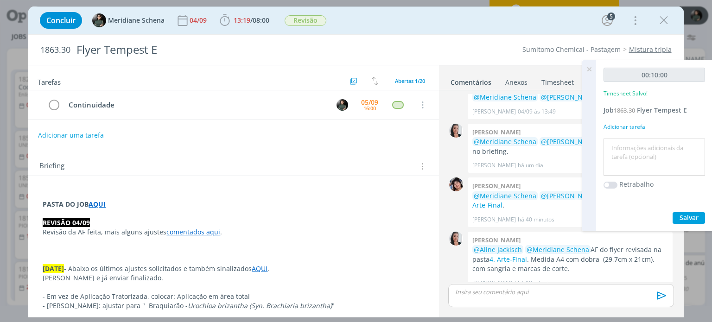
click at [618, 139] on div at bounding box center [653, 158] width 101 height 38
click at [618, 145] on textarea at bounding box center [654, 157] width 97 height 33
type textarea "Envio de AF para a cliente"
click at [694, 217] on span "Salvar" at bounding box center [688, 217] width 19 height 9
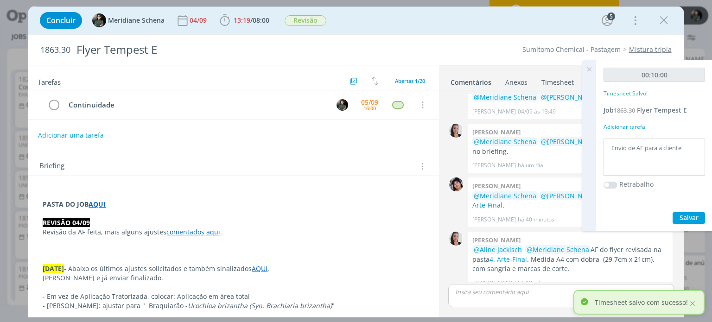
click at [590, 69] on icon at bounding box center [589, 69] width 17 height 18
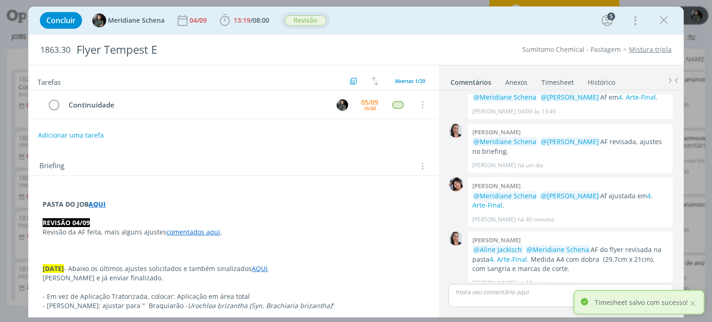
click at [315, 18] on span "Revisão" at bounding box center [305, 20] width 42 height 11
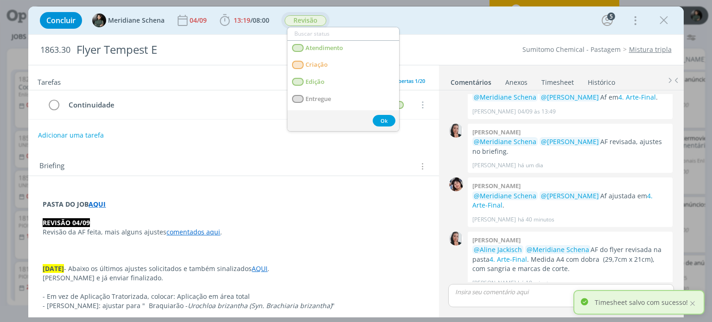
scroll to position [93, 0]
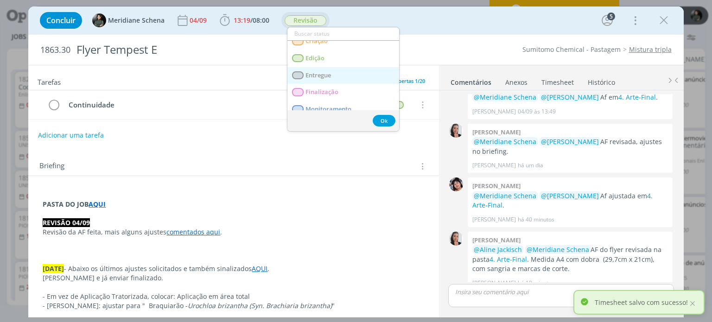
click at [328, 77] on span "Entregue" at bounding box center [318, 75] width 25 height 7
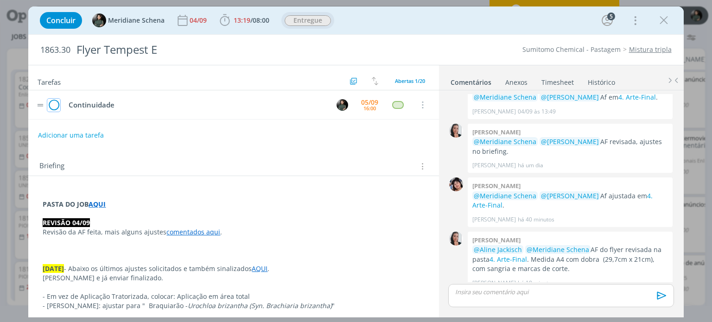
click at [54, 105] on icon "dialog" at bounding box center [53, 105] width 13 height 14
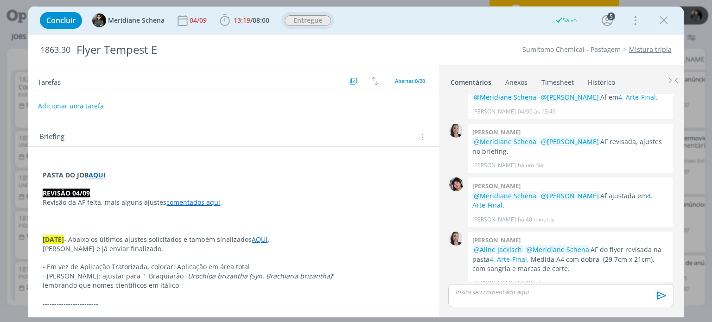
click at [525, 290] on p "dialog" at bounding box center [560, 292] width 210 height 8
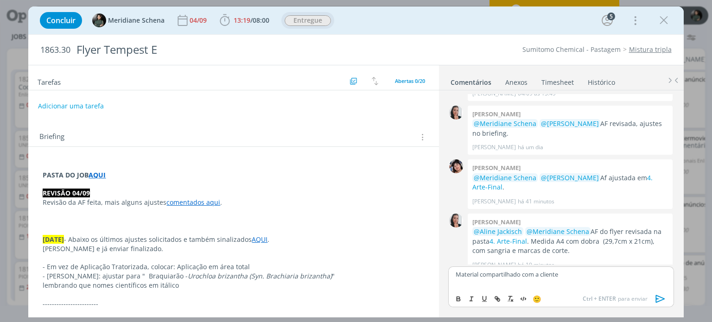
click at [658, 298] on icon "dialog" at bounding box center [660, 299] width 14 height 14
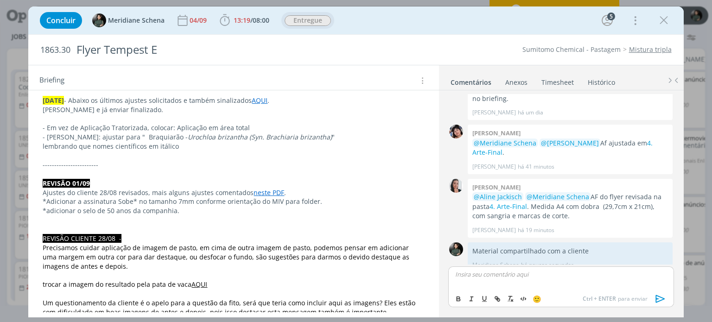
scroll to position [0, 0]
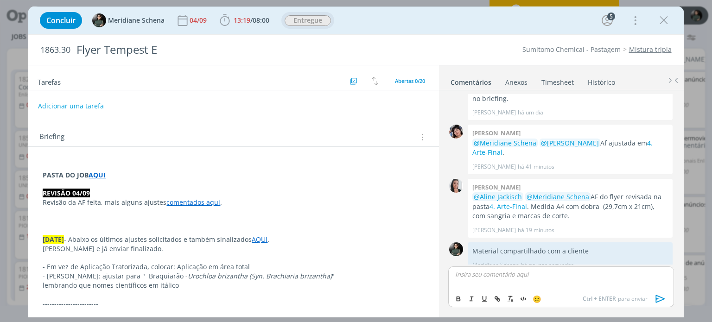
drag, startPoint x: 667, startPoint y: 21, endPoint x: 261, endPoint y: 217, distance: 450.7
click at [667, 21] on icon "dialog" at bounding box center [663, 20] width 14 height 14
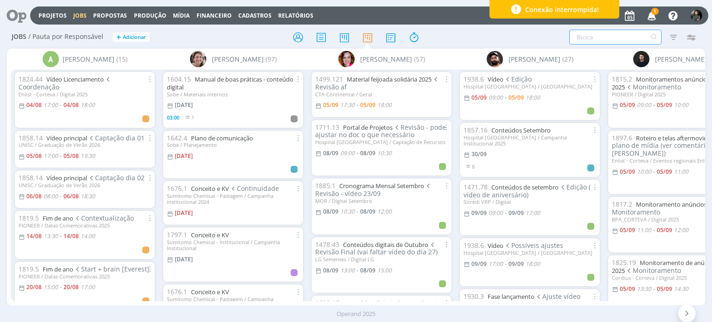
click at [599, 37] on input "text" at bounding box center [615, 37] width 92 height 15
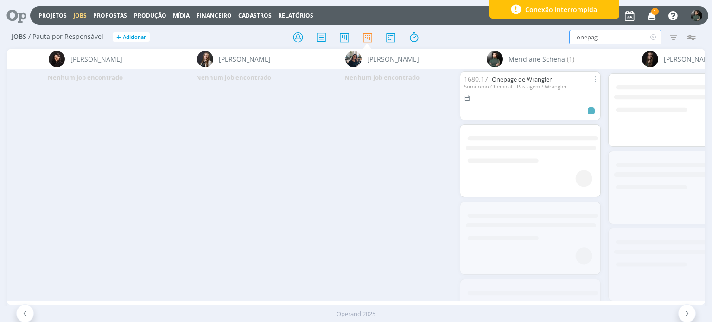
scroll to position [0, 1779]
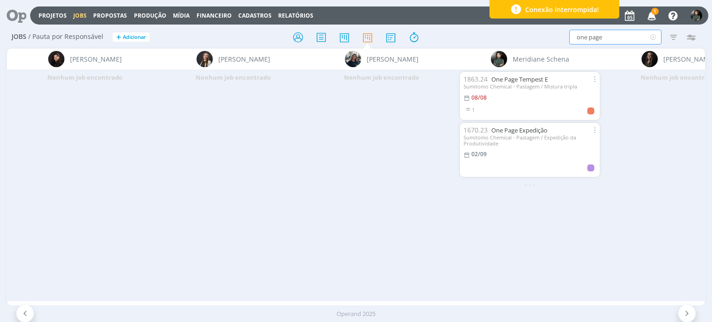
type input "one page"
click at [516, 83] on div "Sumitomo Chemical - Pastagem / Mistura tripla" at bounding box center [529, 86] width 133 height 6
click at [509, 80] on link "One Page Tempest E" at bounding box center [519, 79] width 57 height 8
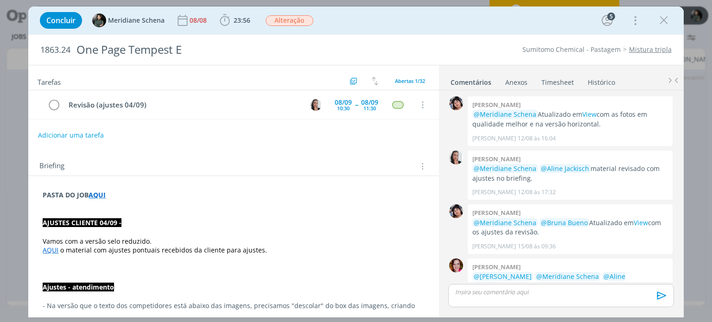
scroll to position [995, 0]
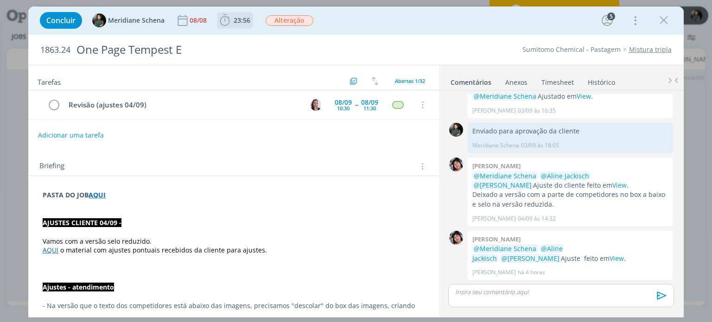
drag, startPoint x: 235, startPoint y: 19, endPoint x: 246, endPoint y: 24, distance: 11.2
click at [235, 19] on span "23:56" at bounding box center [241, 20] width 17 height 9
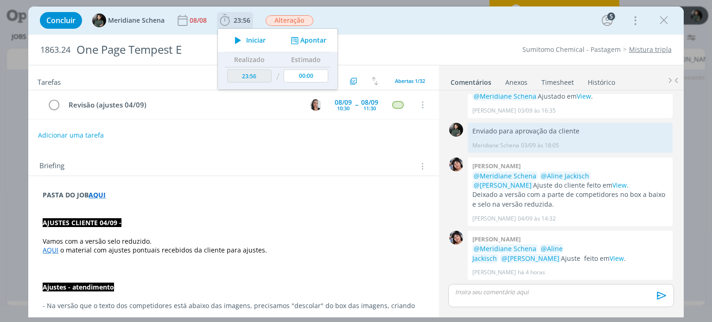
click at [250, 35] on button "Iniciar" at bounding box center [247, 40] width 37 height 13
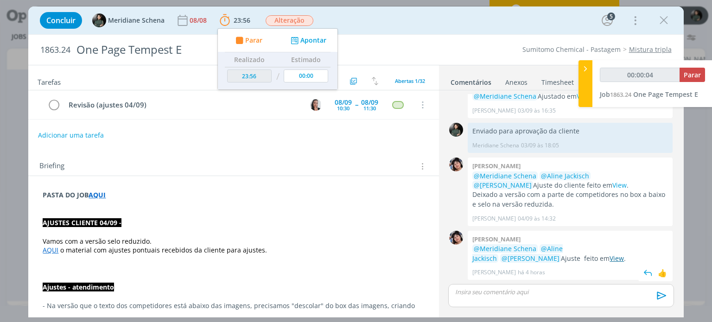
click at [609, 257] on link "View" at bounding box center [616, 258] width 14 height 9
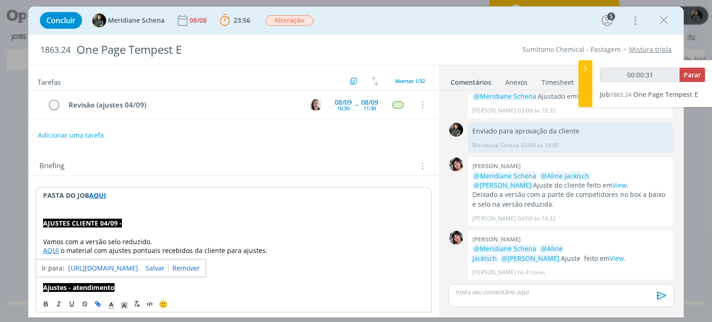
drag, startPoint x: 48, startPoint y: 249, endPoint x: 86, endPoint y: 268, distance: 42.3
click at [86, 268] on link "https://sobeae.sharepoint.com/:b:/s/SOBEAE/Ec5hmjcR6X5DoL4P1zu7ZlkB3Wi-vfS_giqz…" at bounding box center [103, 268] width 70 height 12
click at [183, 209] on p "dialog" at bounding box center [233, 213] width 380 height 9
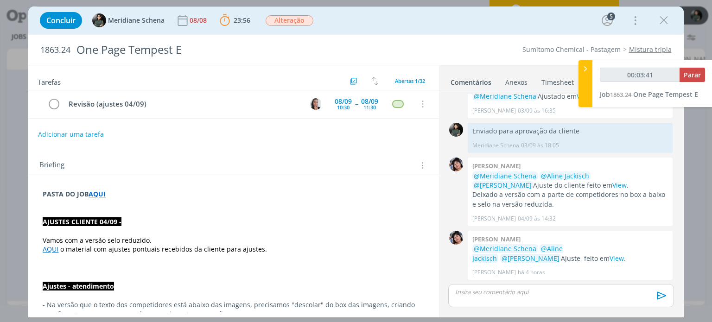
scroll to position [0, 0]
click at [509, 297] on div "dialog" at bounding box center [560, 295] width 225 height 23
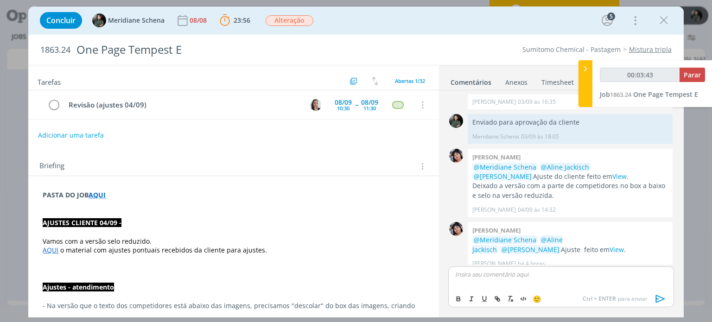
scroll to position [1013, 0]
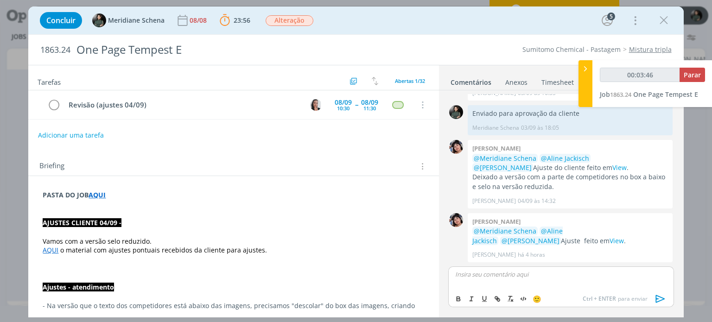
type input "00:03:47"
click at [662, 295] on icon "dialog" at bounding box center [660, 299] width 14 height 14
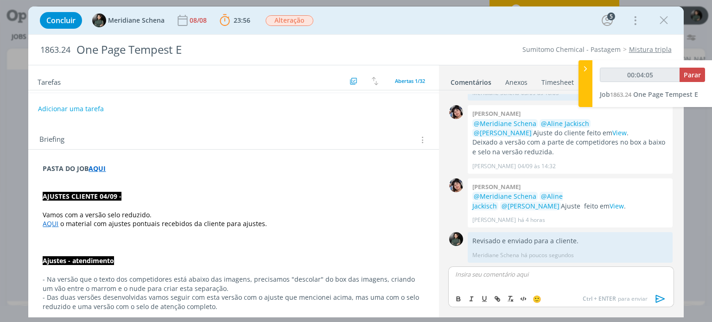
scroll to position [0, 0]
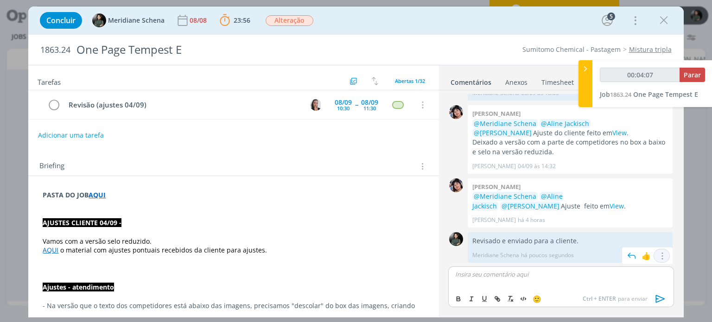
click at [656, 253] on icon "dialog" at bounding box center [661, 256] width 10 height 9
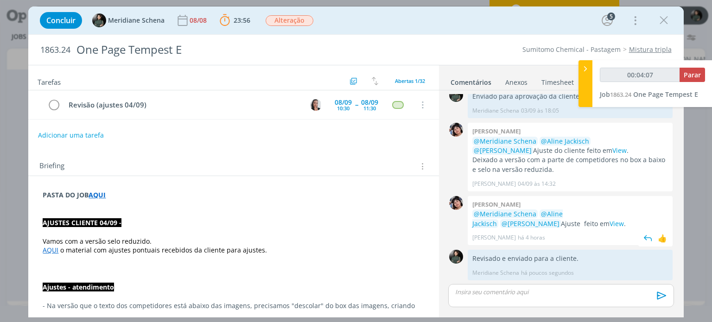
scroll to position [1030, 0]
click at [499, 257] on p "Revisado e enviado para a cliente." at bounding box center [570, 258] width 196 height 9
click at [656, 272] on icon "dialog" at bounding box center [661, 273] width 10 height 9
click at [620, 249] on link "Editar" at bounding box center [629, 246] width 73 height 15
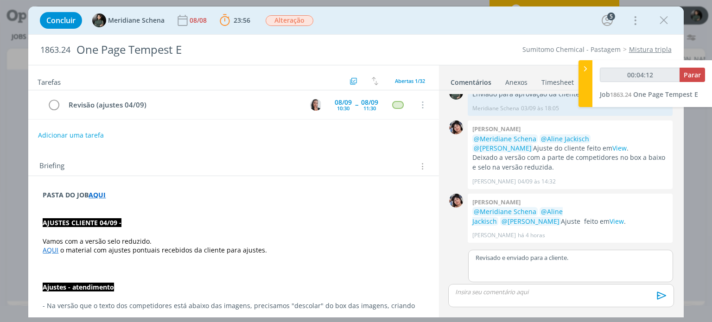
scroll to position [1032, 0]
click at [498, 255] on p "Revisado e enviado para a cliente." at bounding box center [570, 257] width 190 height 8
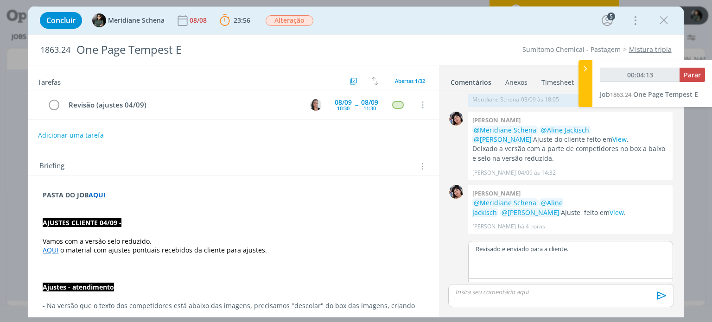
type input "00:04:14"
click at [660, 297] on icon "dialog" at bounding box center [662, 296] width 14 height 14
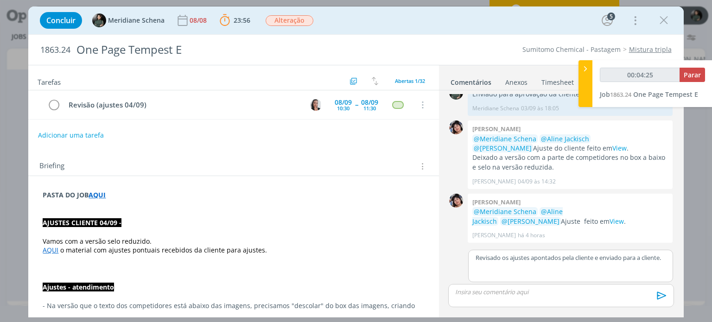
scroll to position [9, 0]
type input "00:04:28"
click at [652, 284] on button "dialog" at bounding box center [661, 295] width 19 height 23
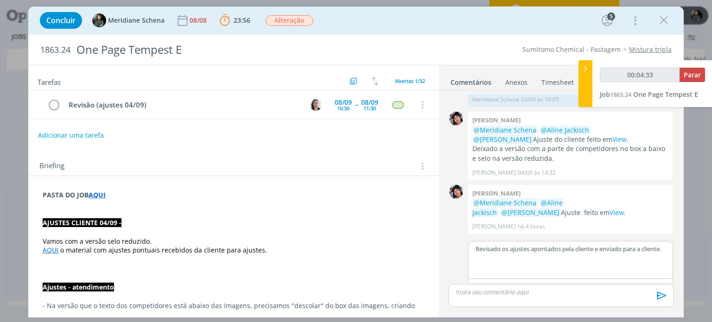
click at [632, 253] on p "Revisado os ajustes apontados pela cliente e enviado para a cliente." at bounding box center [570, 249] width 190 height 8
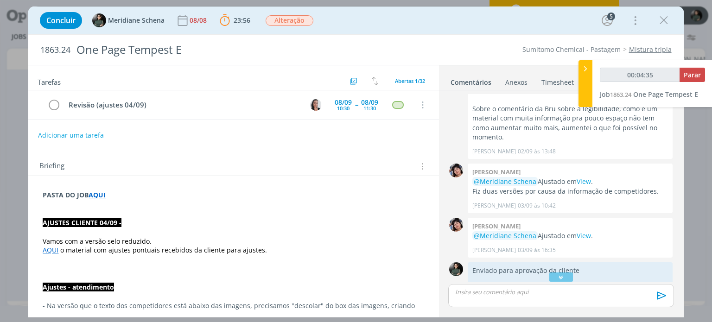
scroll to position [1055, 0]
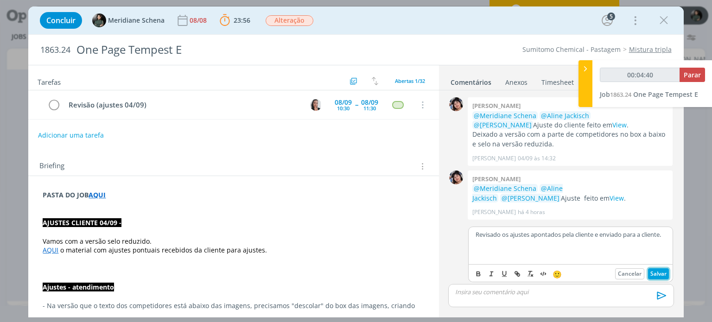
click at [657, 275] on button "Salvar" at bounding box center [658, 273] width 21 height 11
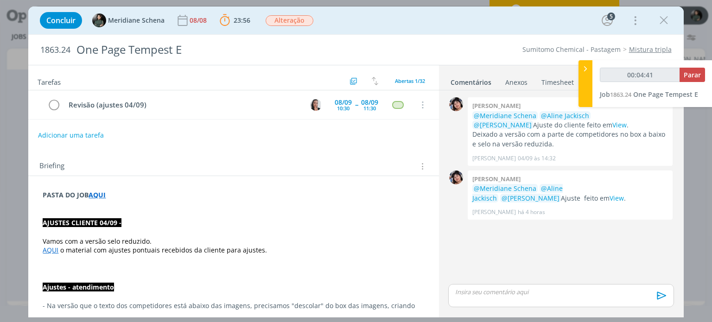
scroll to position [1040, 0]
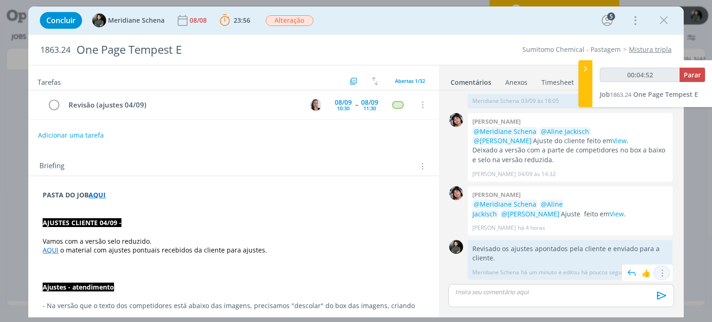
click at [659, 271] on icon "dialog" at bounding box center [661, 273] width 10 height 9
click at [623, 244] on link "Editar" at bounding box center [629, 245] width 73 height 15
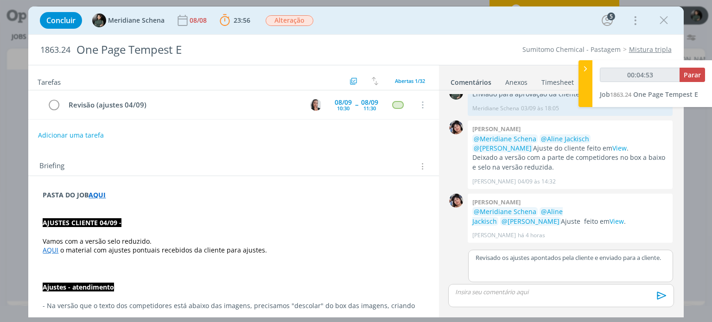
scroll to position [1032, 0]
click at [597, 259] on p "Revisado os ajustes apontados pela cliente e enviado para a cliente." at bounding box center [570, 257] width 190 height 8
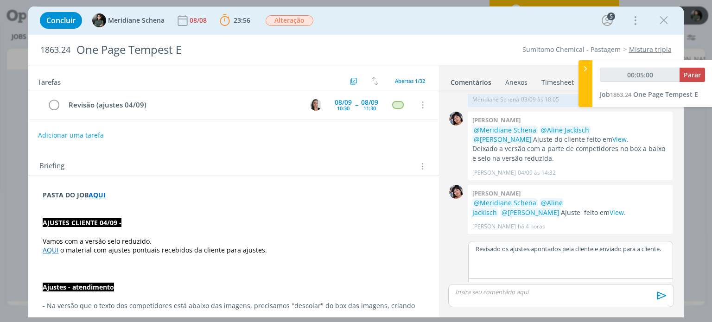
type input "00:05:01"
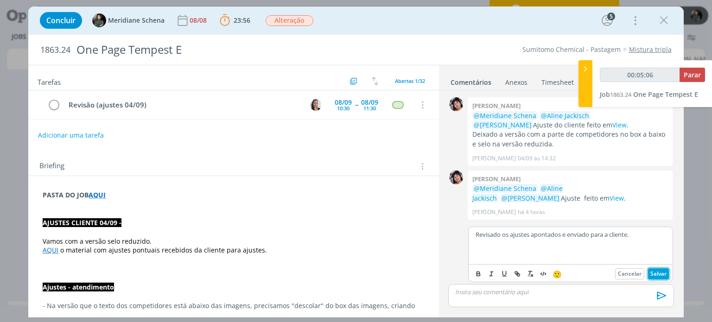
click at [657, 272] on button "Salvar" at bounding box center [658, 273] width 21 height 11
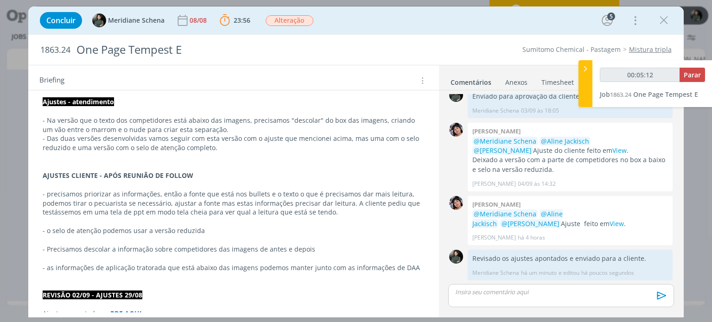
scroll to position [0, 0]
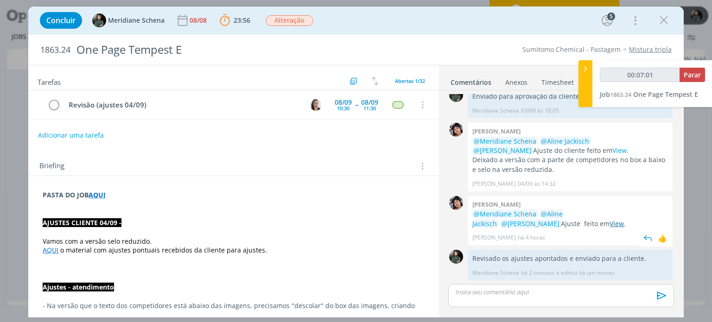
click at [609, 222] on link "View" at bounding box center [616, 223] width 14 height 9
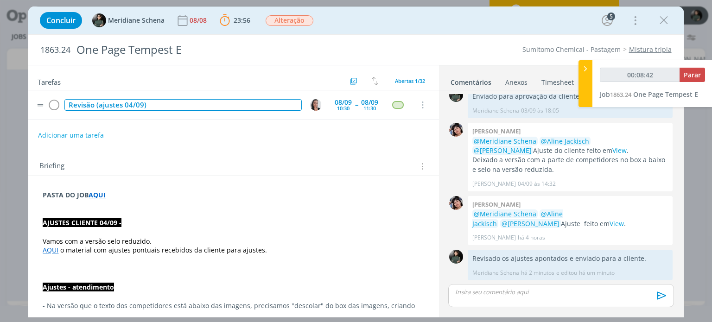
click at [143, 101] on div "Revisão (ajustes 04/09)" at bounding box center [182, 105] width 237 height 12
click at [167, 101] on div "Revisão (ajustes 04/09)" at bounding box center [182, 105] width 237 height 12
drag, startPoint x: 99, startPoint y: 106, endPoint x: 167, endPoint y: 109, distance: 67.7
click at [167, 109] on div "Revisão (ajustes 04/09)" at bounding box center [182, 105] width 237 height 12
type input "00:08:46"
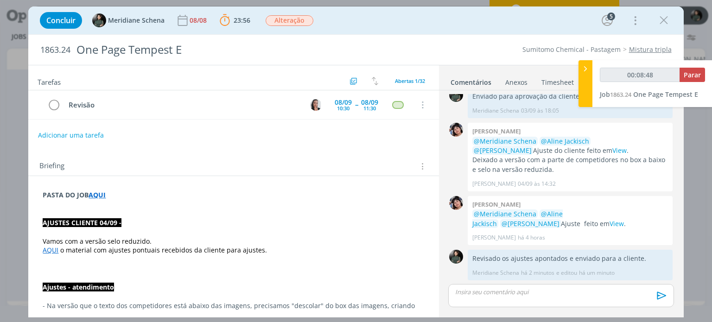
click at [206, 163] on div "Briefing Briefings Predefinidos Versões do Briefing Ver Briefing do Projeto" at bounding box center [234, 166] width 390 height 12
click at [288, 27] on span "Alteração" at bounding box center [289, 20] width 54 height 17
click at [292, 21] on span "Alteração" at bounding box center [289, 20] width 48 height 11
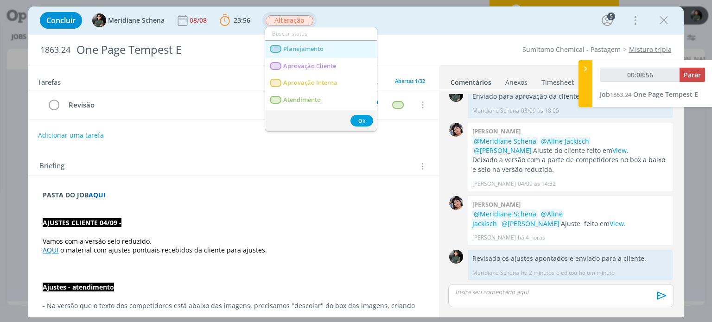
type input "00:08:57"
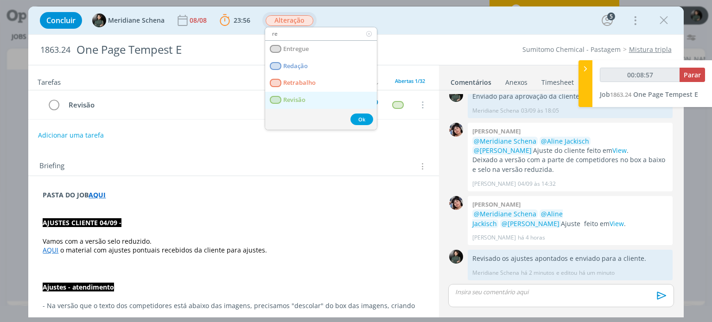
type input "rev"
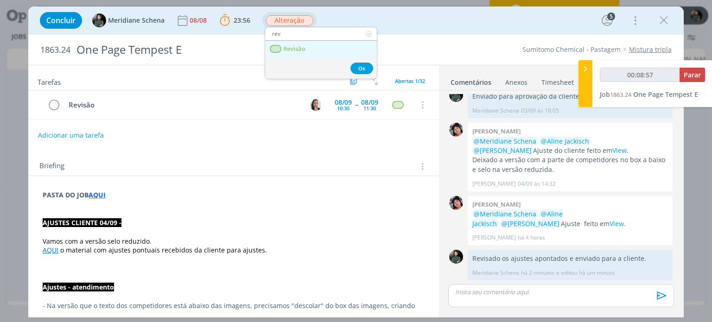
type input "00:08:58"
type input "rev"
click at [292, 48] on span "Revisão" at bounding box center [295, 48] width 22 height 7
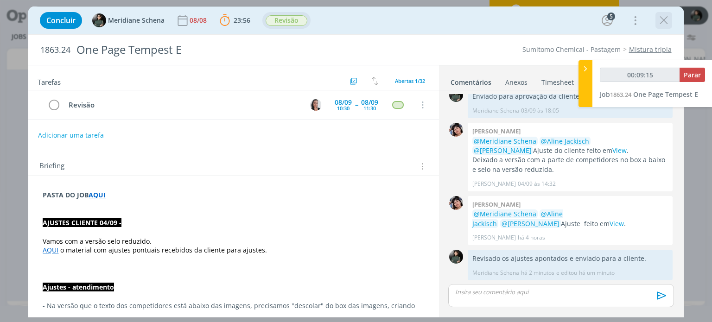
click at [666, 21] on icon "dialog" at bounding box center [663, 20] width 14 height 14
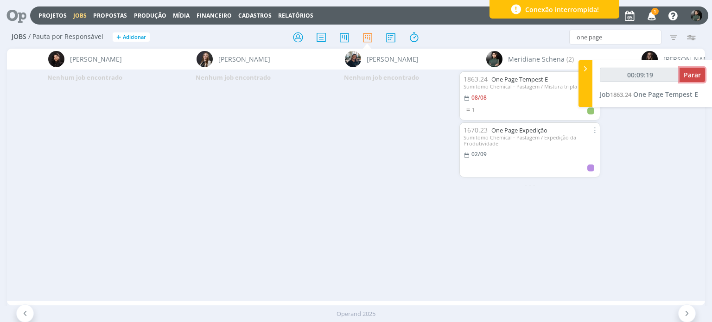
click at [693, 77] on span "Parar" at bounding box center [691, 74] width 17 height 9
click at [699, 74] on span "Parar" at bounding box center [691, 74] width 17 height 9
type input "00:10:00"
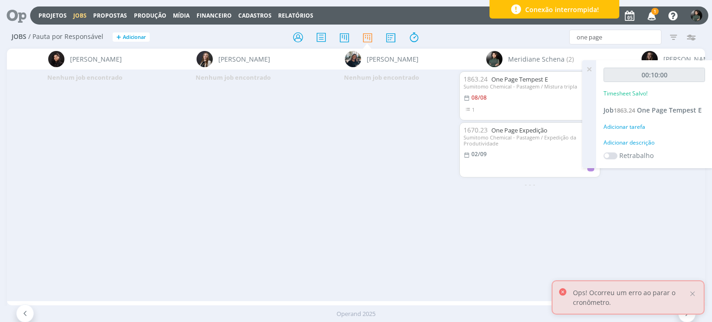
click at [643, 142] on div "Adicionar descrição" at bounding box center [653, 143] width 101 height 8
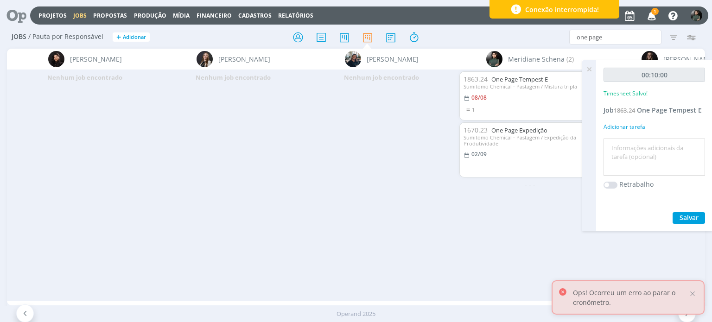
click at [633, 160] on textarea at bounding box center [654, 157] width 97 height 33
type textarea "Revisão e envio do material ajustado para a cliente"
click at [697, 218] on span "Salvar" at bounding box center [688, 217] width 19 height 9
click at [589, 68] on icon at bounding box center [589, 69] width 17 height 18
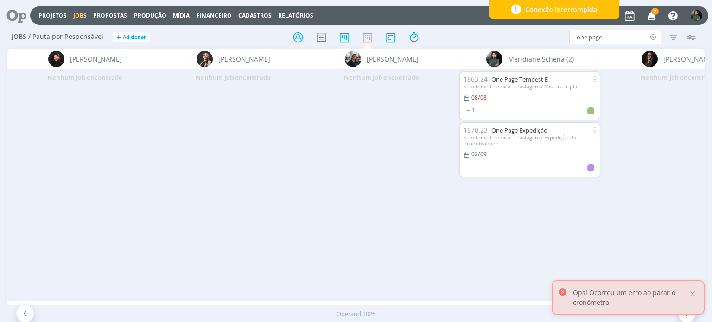
click at [650, 36] on icon at bounding box center [653, 37] width 12 height 15
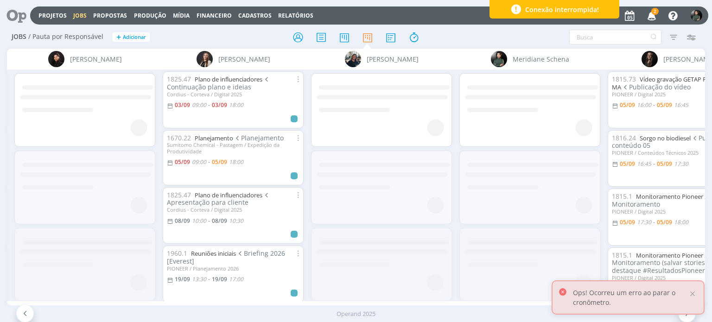
click at [651, 13] on icon "button" at bounding box center [652, 15] width 16 height 16
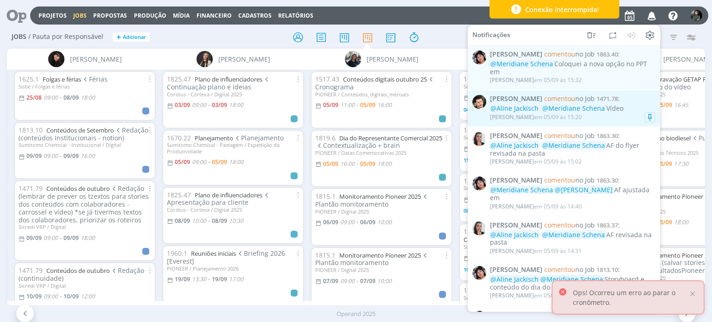
click at [630, 114] on div "Vinícius Marques em 05/09 às 15:20" at bounding box center [572, 117] width 165 height 9
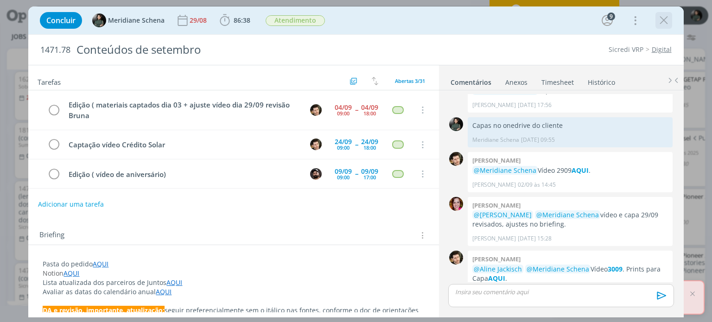
click at [667, 18] on icon "dialog" at bounding box center [663, 20] width 14 height 14
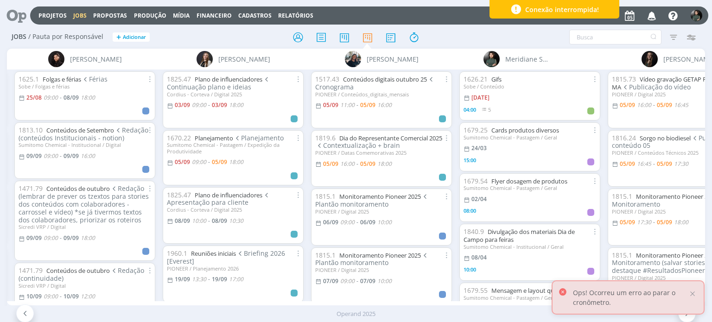
click at [657, 17] on icon "button" at bounding box center [652, 15] width 16 height 16
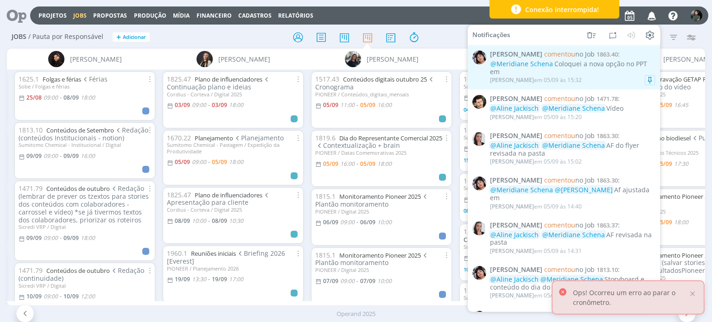
click at [596, 68] on div "@Meridiane Schena Coloquei a nova opção no PPT em" at bounding box center [572, 68] width 165 height 16
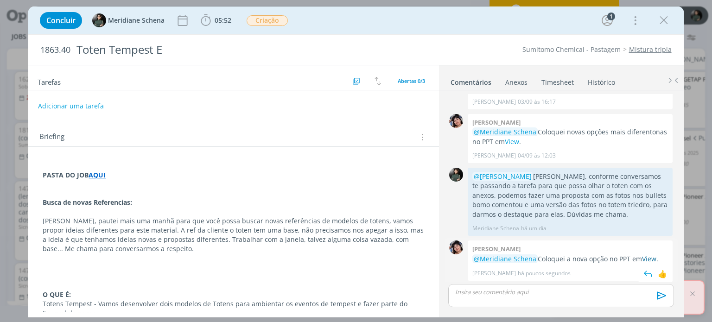
click at [648, 257] on link "View" at bounding box center [649, 258] width 14 height 9
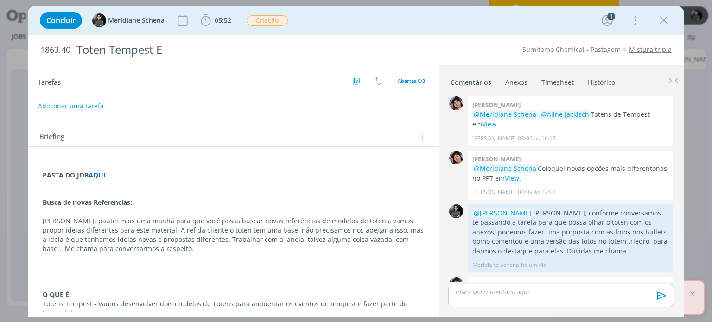
scroll to position [37, 0]
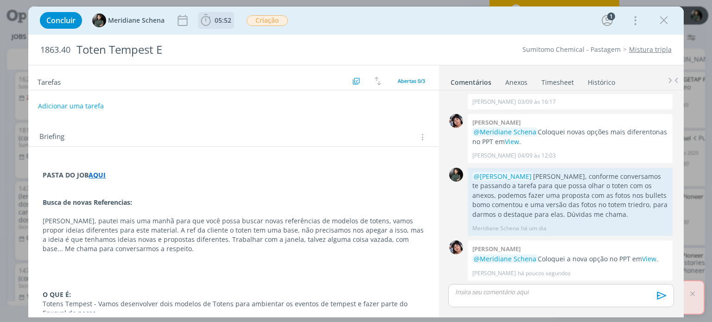
click at [232, 22] on b "05:52" at bounding box center [223, 20] width 20 height 6
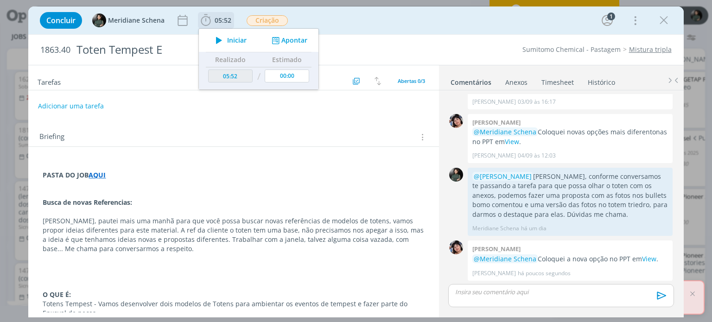
click at [236, 40] on span "Iniciar" at bounding box center [236, 40] width 19 height 6
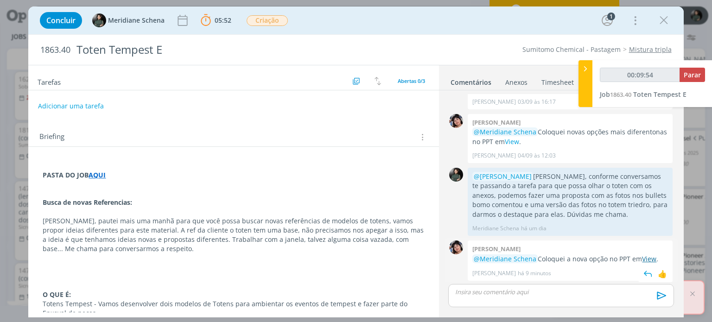
click at [651, 255] on link "View" at bounding box center [649, 258] width 14 height 9
type input "00:31:09"
click at [695, 74] on span "Parar" at bounding box center [691, 74] width 17 height 9
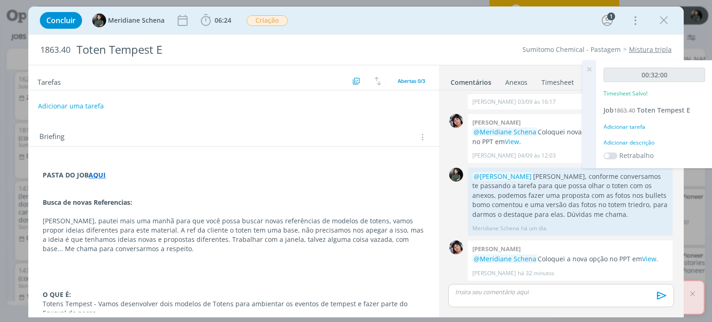
click at [592, 69] on icon at bounding box center [589, 69] width 17 height 18
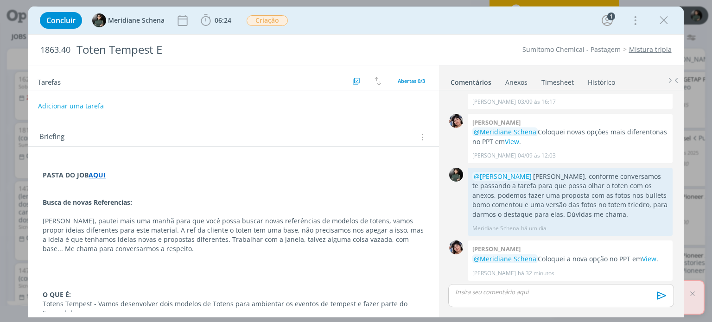
click at [661, 21] on icon "dialog" at bounding box center [663, 20] width 14 height 14
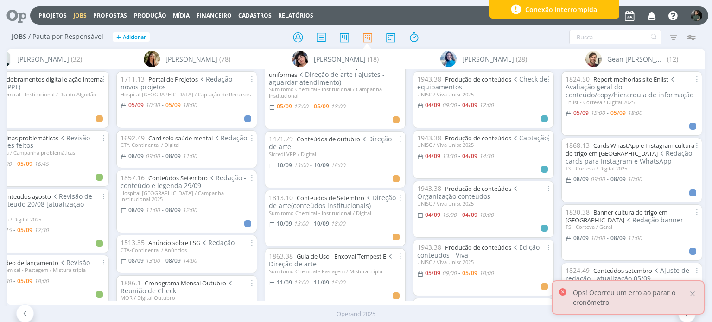
scroll to position [139, 0]
click at [578, 38] on input "text" at bounding box center [615, 37] width 92 height 15
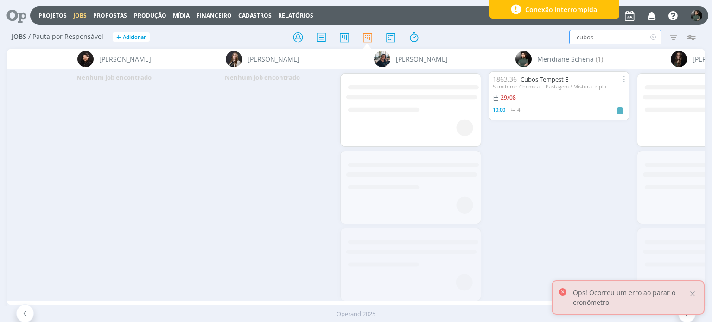
scroll to position [0, 1750]
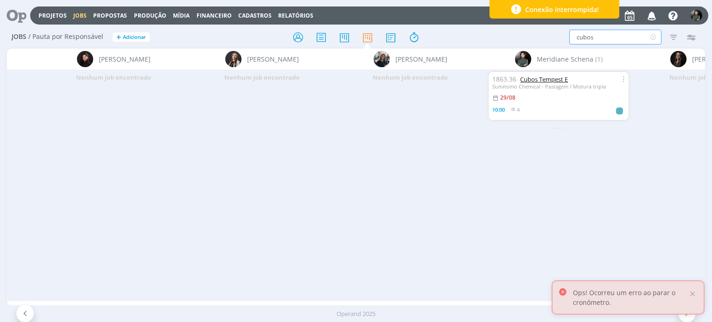
type input "cubos"
click at [545, 80] on link "Cubos Tempest E" at bounding box center [544, 79] width 48 height 8
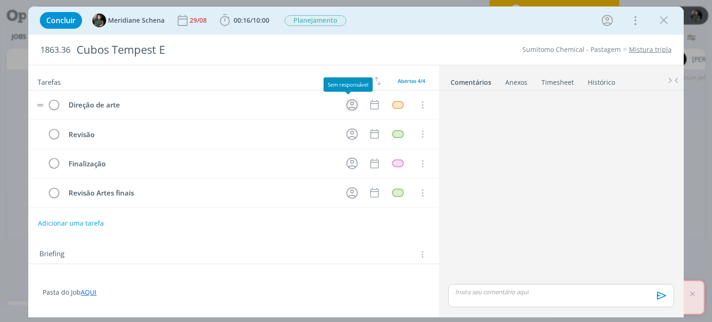
click at [346, 104] on icon "dialog" at bounding box center [352, 105] width 14 height 14
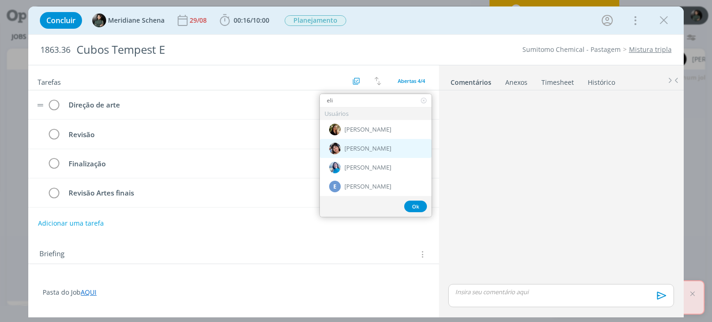
type input "eli"
click at [389, 157] on div "[PERSON_NAME]" at bounding box center [376, 148] width 112 height 19
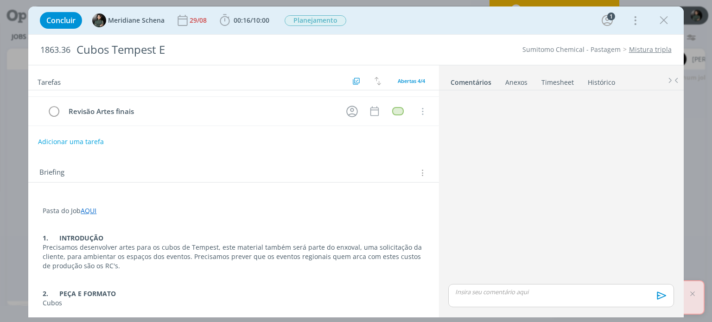
scroll to position [139, 0]
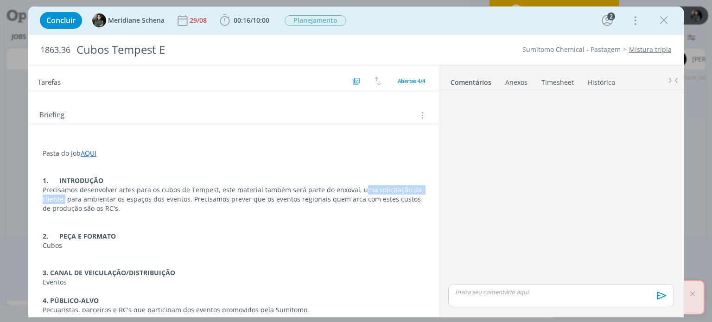
drag, startPoint x: 64, startPoint y: 198, endPoint x: 356, endPoint y: 183, distance: 292.2
click at [356, 185] on p "Precisamos desenvolver artes para os cubos de Tempest, este material também ser…" at bounding box center [233, 199] width 381 height 28
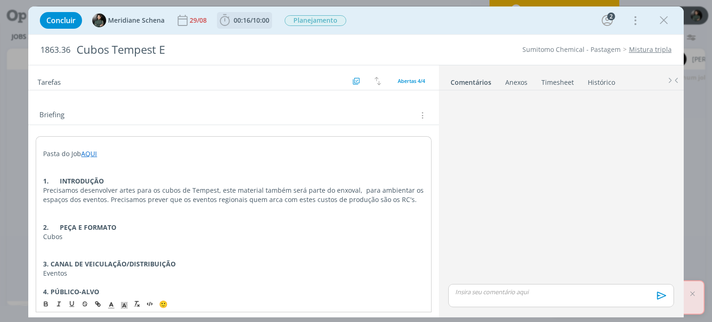
click at [261, 22] on span "10:00" at bounding box center [260, 20] width 17 height 9
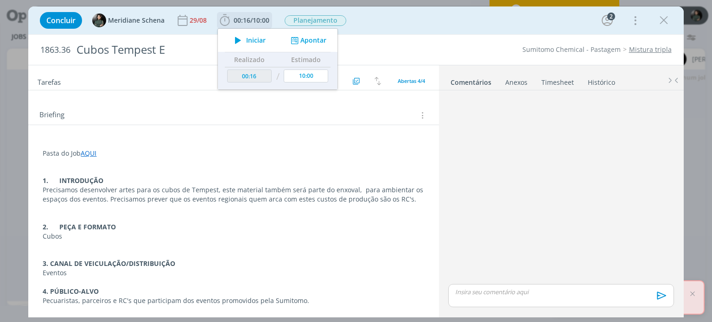
click at [263, 38] on span "Iniciar" at bounding box center [255, 40] width 19 height 6
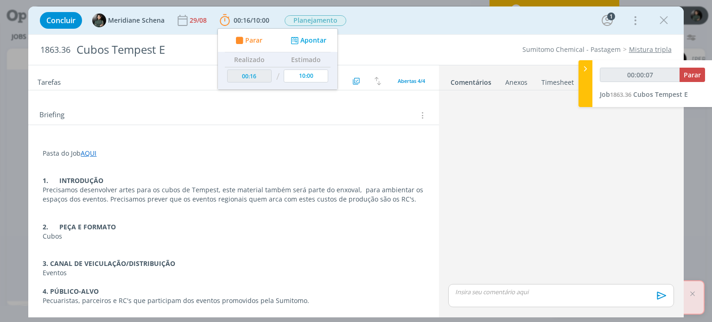
click at [357, 187] on p "Precisamos desenvolver artes para os cubos de Tempest, este material também ser…" at bounding box center [233, 194] width 381 height 19
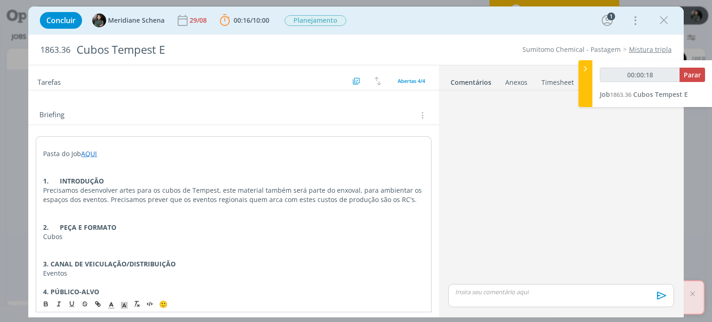
click at [415, 200] on p "Precisamos desenvolver artes para os cubos de Tempest, este material também ser…" at bounding box center [233, 195] width 380 height 19
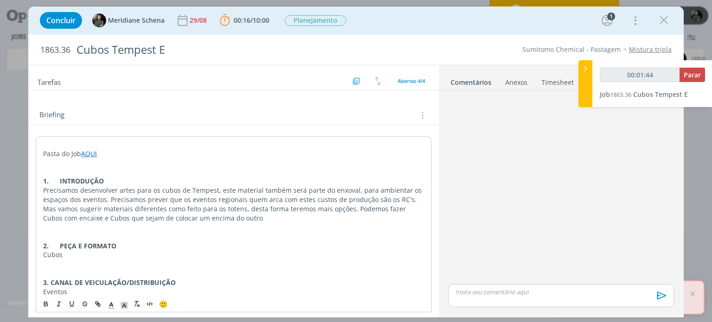
click at [248, 206] on p "Mas vamos sugerir materiais diferentes como feito para os totens, desta forma t…" at bounding box center [233, 213] width 380 height 19
click at [240, 211] on p "Mas vamos sugerir materiais diferentes como feito para os totens, desta forma t…" at bounding box center [233, 213] width 380 height 19
click at [237, 219] on p "Mas vamos sugerir materiais diferentes como feito para os totens, desta forma t…" at bounding box center [233, 213] width 380 height 19
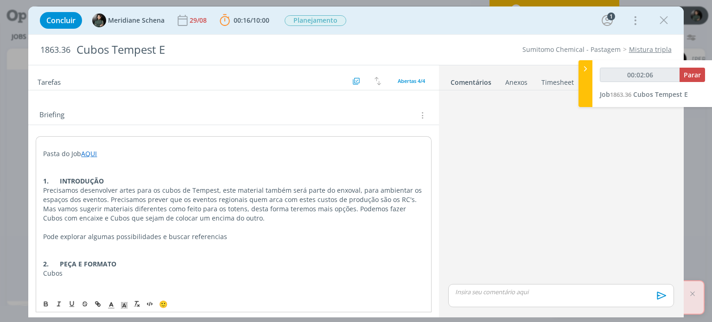
click at [227, 238] on p "Pode explorar algumas possibilidades e buscar referencias" at bounding box center [233, 236] width 380 height 9
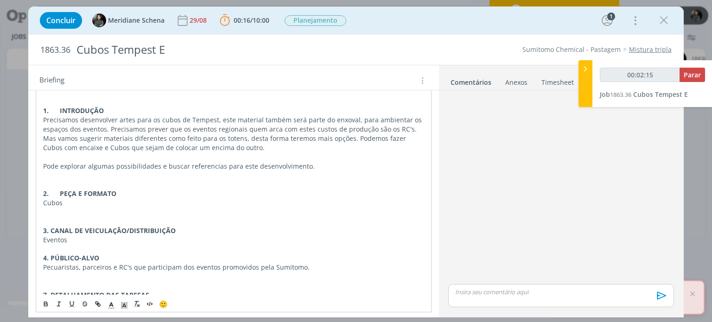
scroll to position [232, 0]
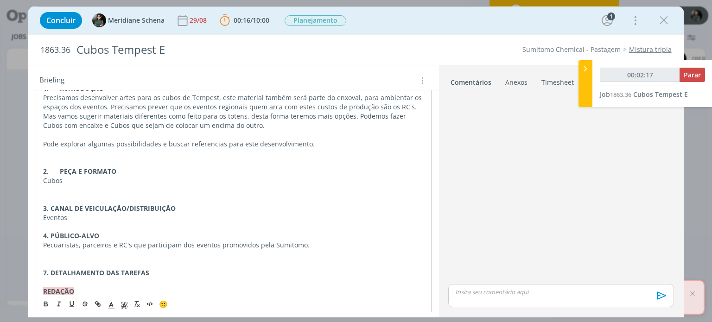
click at [42, 178] on div "Pasta do Job AQUI 1. INTRODUÇÃO Precisamos desenvolver artes para os cubos de T…" at bounding box center [233, 208] width 395 height 329
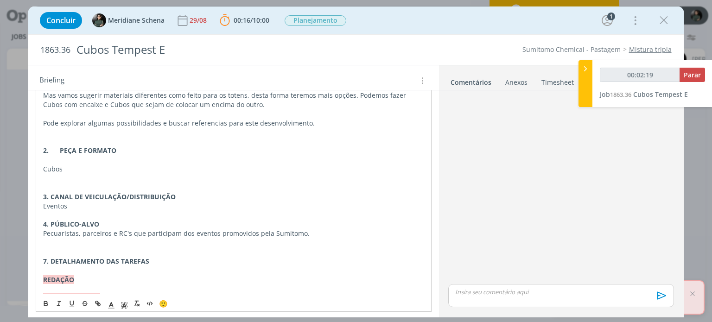
scroll to position [321, 0]
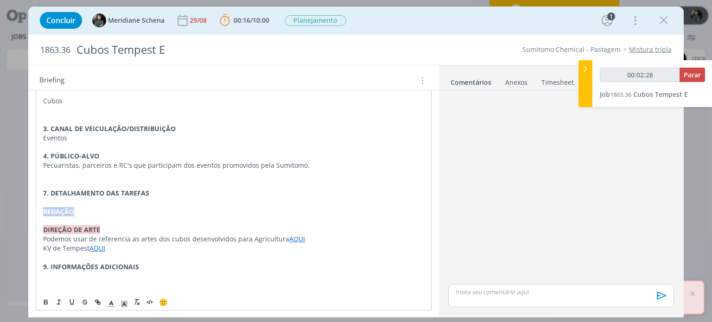
drag, startPoint x: 77, startPoint y: 208, endPoint x: 41, endPoint y: 208, distance: 36.1
click at [41, 208] on div "Pasta do Job AQUI 1. INTRODUÇÃO Precisamos desenvolver artes para os cubos de T…" at bounding box center [233, 124] width 395 height 339
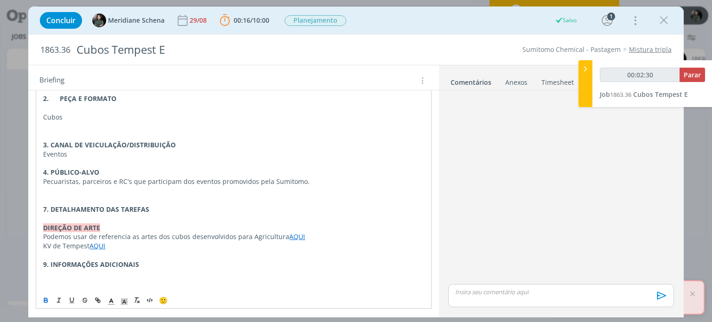
scroll to position [302, 0]
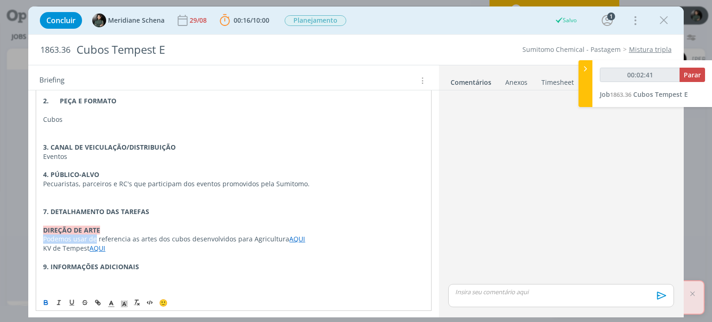
drag, startPoint x: 96, startPoint y: 236, endPoint x: 13, endPoint y: 239, distance: 83.9
click at [13, 239] on div "Concluir Meridiane Schena 29/08 00:16 / 10:00 Parar Apontar Data * 05/09/2025 H…" at bounding box center [356, 161] width 712 height 322
drag, startPoint x: 135, startPoint y: 237, endPoint x: 68, endPoint y: 237, distance: 67.6
click at [68, 237] on p "Temos referencia as artes dos cubos desenvolvidos para Agricultura AQUI" at bounding box center [233, 238] width 380 height 9
drag, startPoint x: 141, startPoint y: 237, endPoint x: 204, endPoint y: 237, distance: 63.0
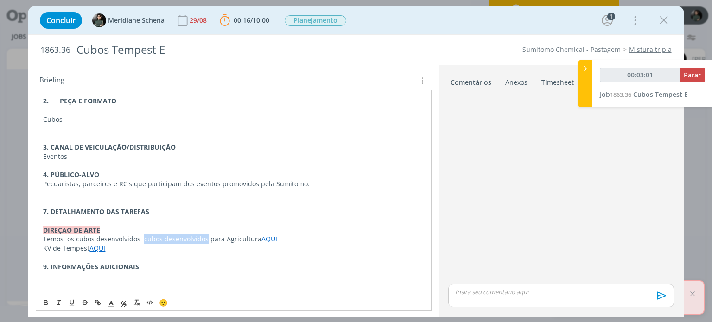
click at [204, 237] on p "Temos os cubos desenvolvidos cubos desenvolvidos para Agricultura AQUI" at bounding box center [233, 238] width 380 height 9
click at [214, 239] on p "Temos os cubos desenvolvidos para Agricultura AQUI" at bounding box center [233, 238] width 380 height 9
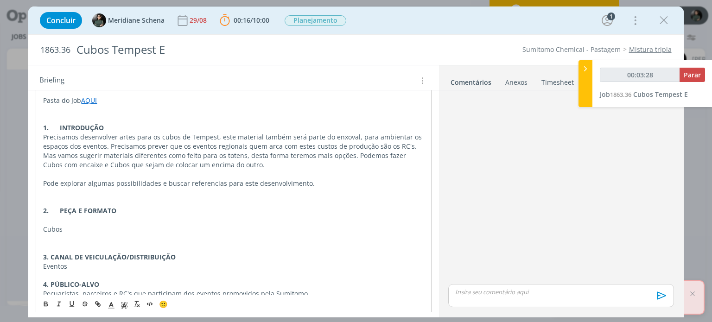
scroll to position [117, 0]
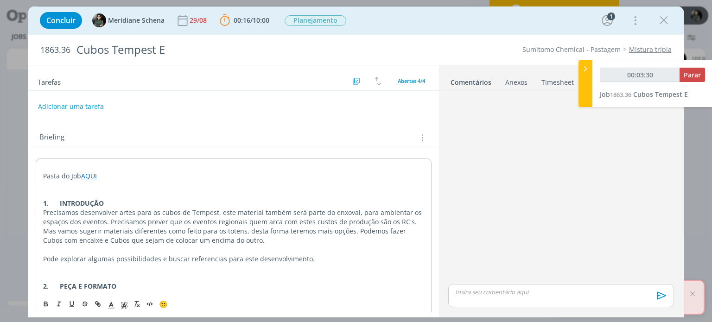
click at [315, 255] on p "Pode explorar algumas possibilidades e buscar referencias para este desenvolvim…" at bounding box center [233, 258] width 380 height 9
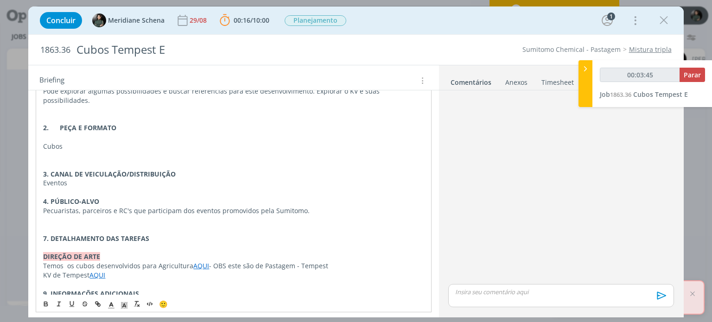
scroll to position [302, 0]
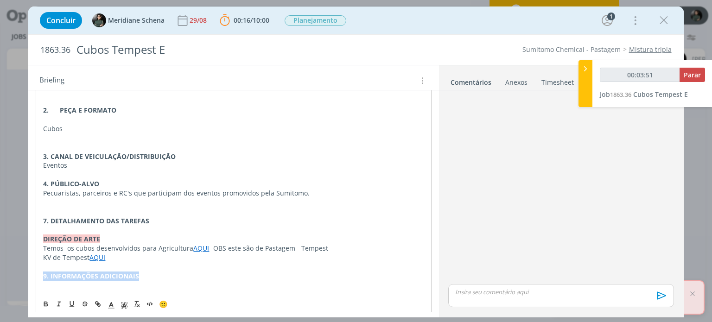
drag, startPoint x: 145, startPoint y: 264, endPoint x: 23, endPoint y: 264, distance: 121.4
click at [23, 264] on div "Concluir Meridiane Schena 29/08 00:16 / 10:00 Parar Apontar Data * 05/09/2025 H…" at bounding box center [356, 161] width 712 height 322
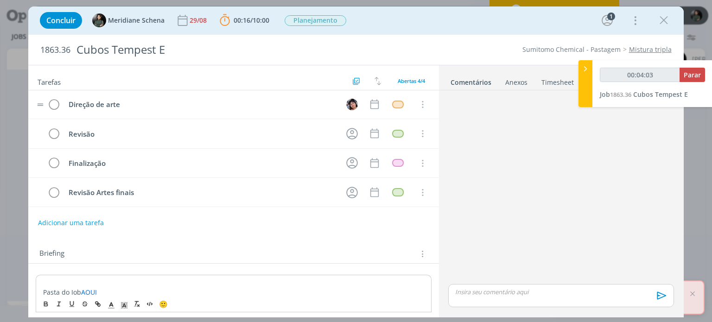
scroll to position [0, 0]
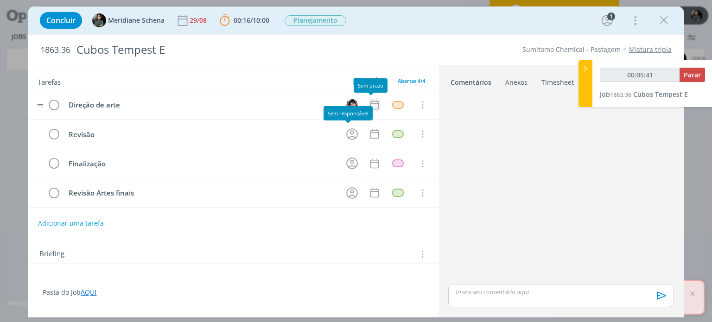
click at [373, 104] on icon "dialog" at bounding box center [374, 105] width 8 height 10
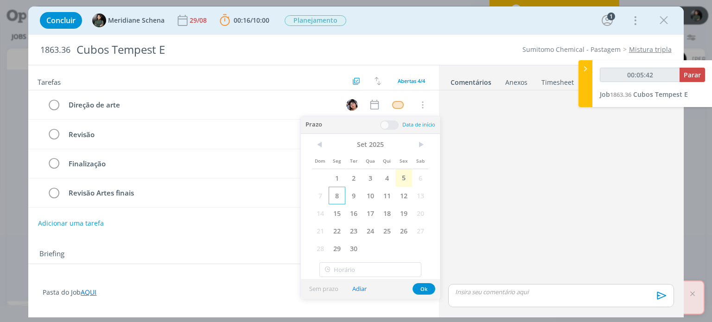
click at [338, 196] on span "8" at bounding box center [336, 196] width 17 height 18
click at [388, 126] on span at bounding box center [389, 124] width 19 height 9
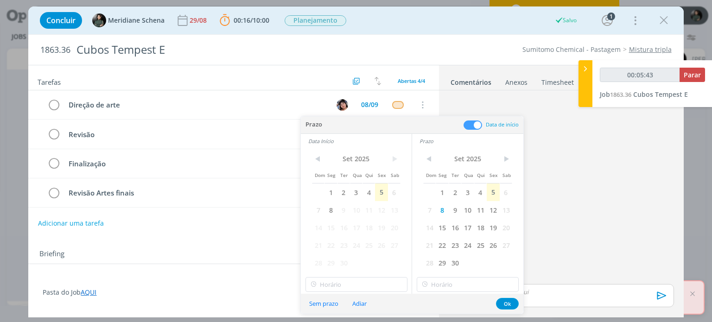
type input "00:05:44"
click at [332, 209] on span "8" at bounding box center [330, 210] width 13 height 18
type input "17:00"
click at [330, 285] on input "17:00" at bounding box center [356, 284] width 102 height 15
type input "00:05:47"
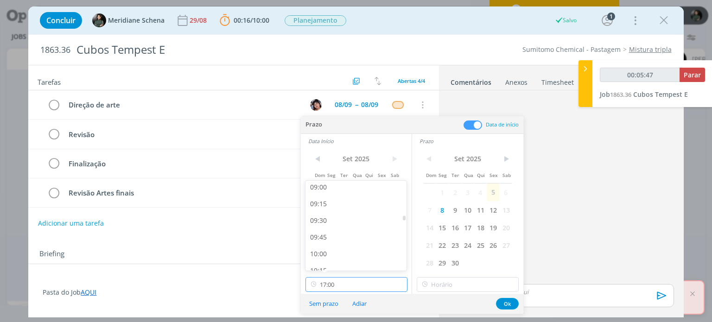
scroll to position [600, 0]
click at [332, 189] on div "09:00" at bounding box center [357, 189] width 104 height 17
type input "09:00"
type input "00:05:48"
type input "17:00"
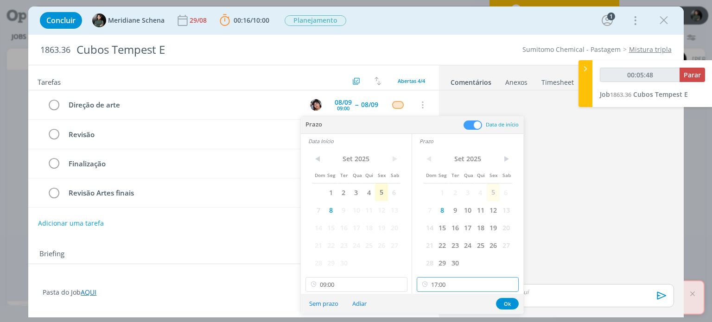
click at [444, 288] on input "17:00" at bounding box center [467, 284] width 102 height 15
type input "00:05:51"
click at [449, 204] on div "12:00" at bounding box center [469, 204] width 104 height 17
type input "12:00"
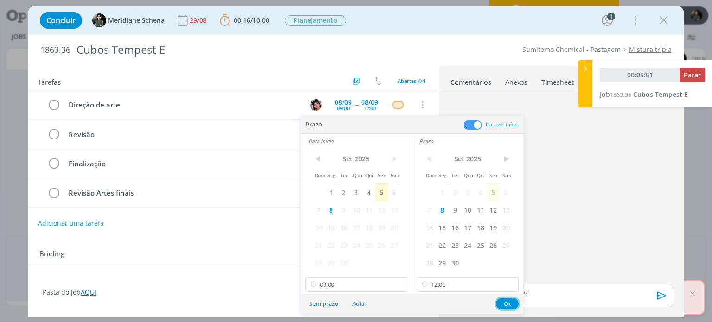
click at [511, 303] on button "Ok" at bounding box center [507, 304] width 23 height 12
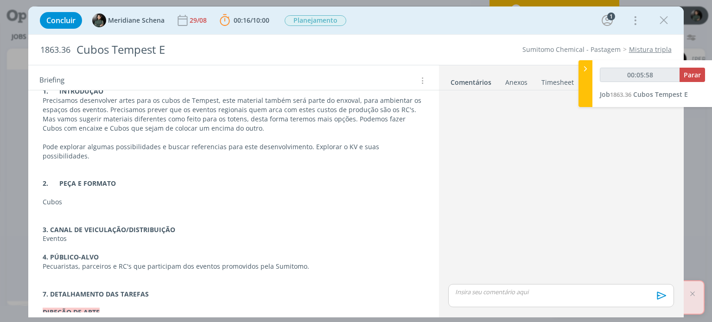
scroll to position [275, 0]
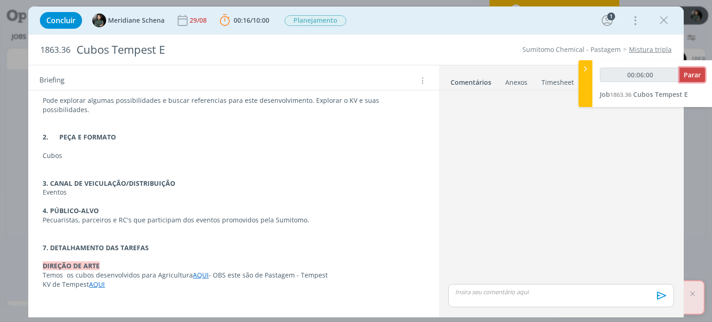
click at [697, 77] on span "Parar" at bounding box center [691, 74] width 17 height 9
type input "00:06:00"
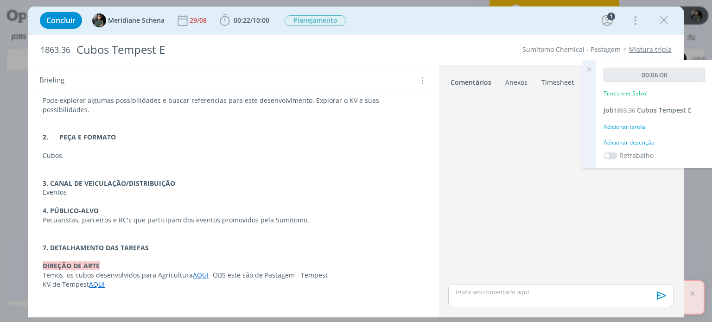
click at [644, 143] on div "Adicionar descrição" at bounding box center [653, 143] width 101 height 8
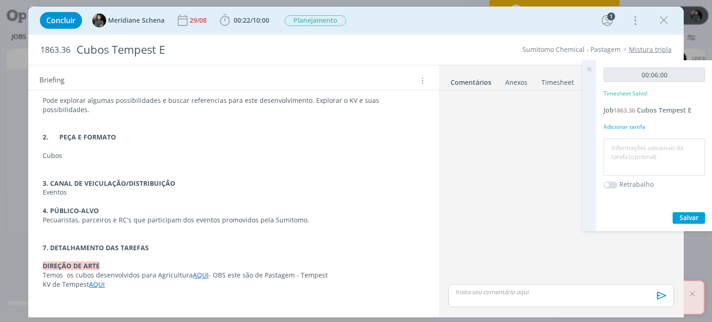
click at [631, 151] on textarea at bounding box center [654, 157] width 97 height 33
type textarea "Complemente de Briefing"
click at [688, 214] on span "Salvar" at bounding box center [688, 217] width 19 height 9
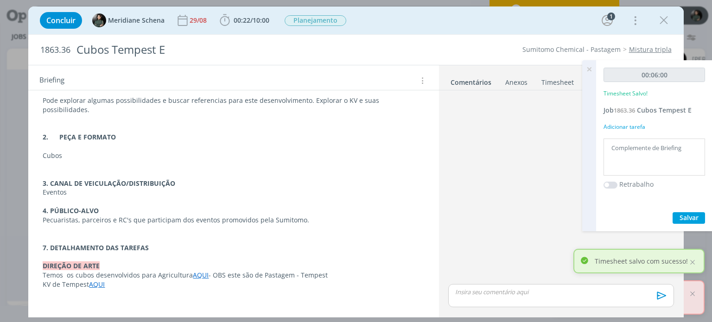
click at [587, 71] on icon at bounding box center [589, 69] width 17 height 18
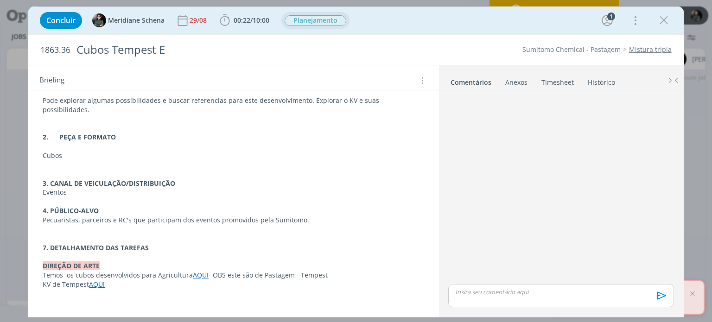
click at [322, 22] on span "Planejamento" at bounding box center [315, 20] width 62 height 11
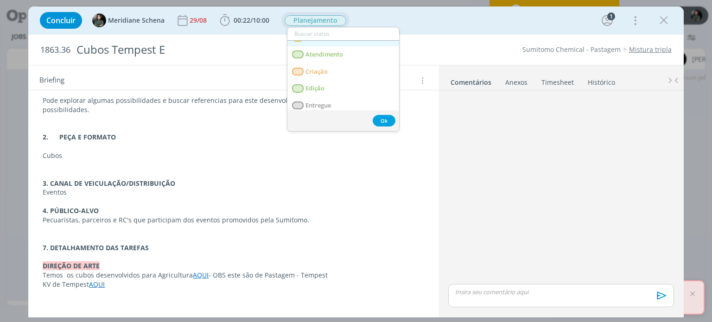
scroll to position [46, 0]
click at [337, 71] on link "Criação" at bounding box center [343, 71] width 112 height 17
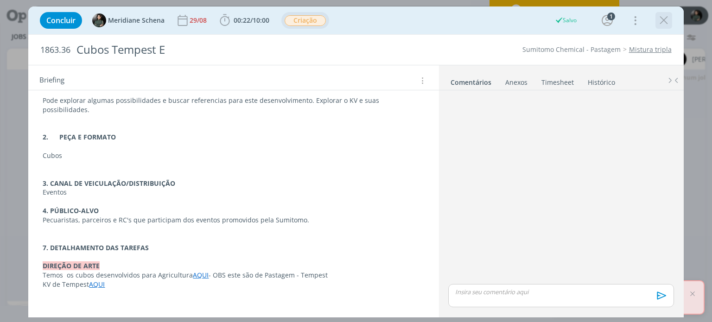
click at [660, 20] on icon "dialog" at bounding box center [663, 20] width 14 height 14
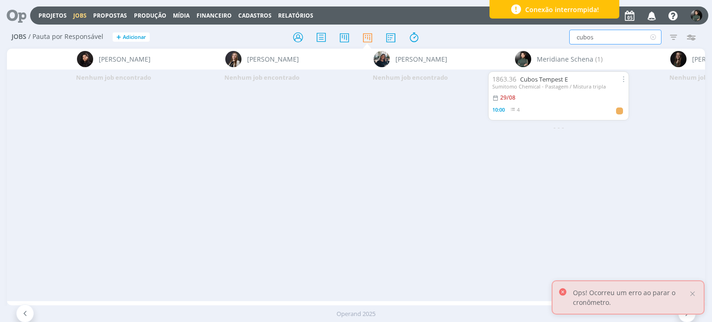
click at [602, 37] on input "cubos" at bounding box center [615, 37] width 92 height 15
type input "c"
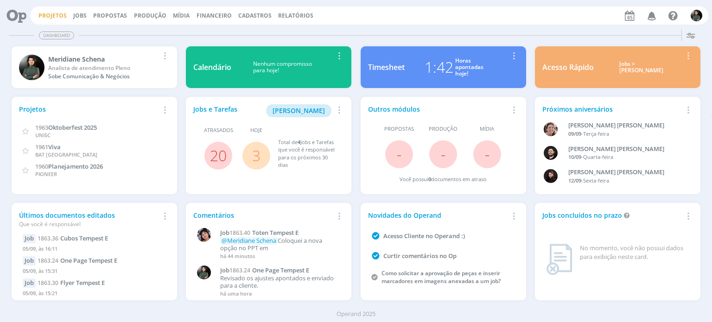
click at [57, 13] on link "Projetos" at bounding box center [52, 16] width 28 height 8
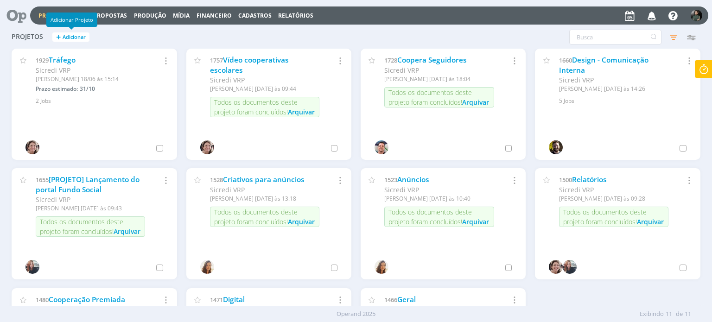
click at [82, 19] on div "Adicionar Projeto" at bounding box center [71, 20] width 51 height 14
click at [83, 14] on link "Jobs" at bounding box center [79, 16] width 13 height 8
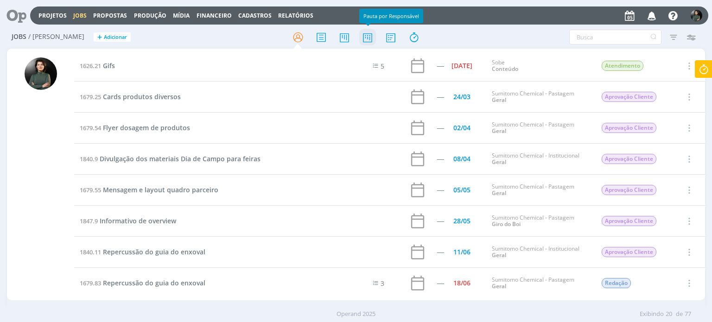
click at [365, 37] on icon at bounding box center [367, 37] width 17 height 18
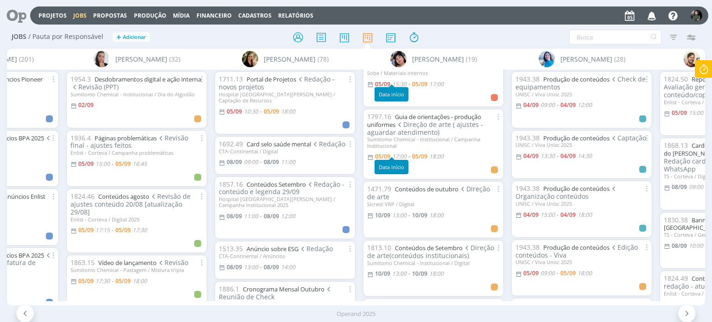
scroll to position [93, 0]
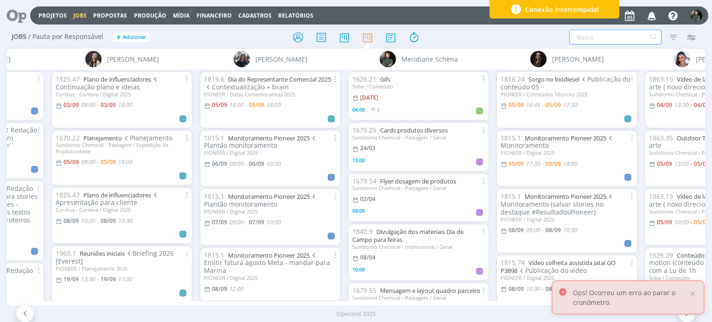
scroll to position [0, 2068]
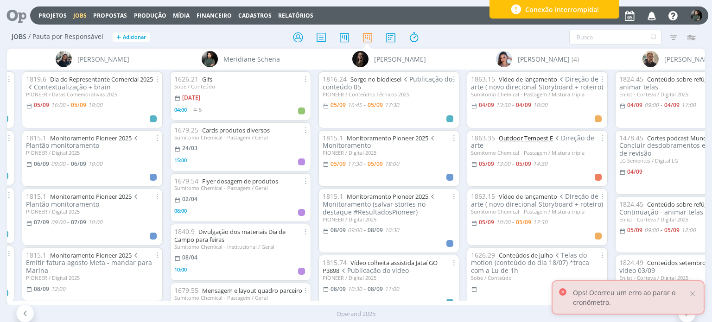
click at [523, 135] on link "Outdoor Tempest E" at bounding box center [526, 138] width 54 height 8
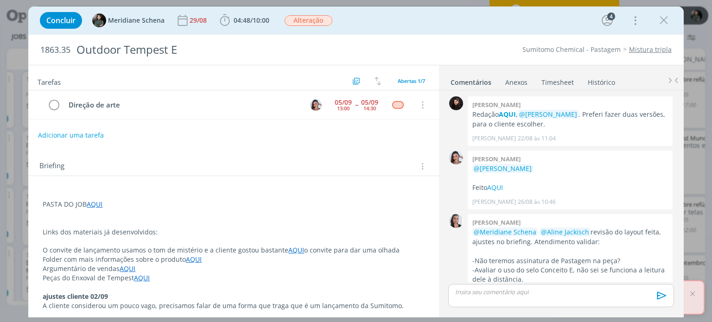
scroll to position [204, 0]
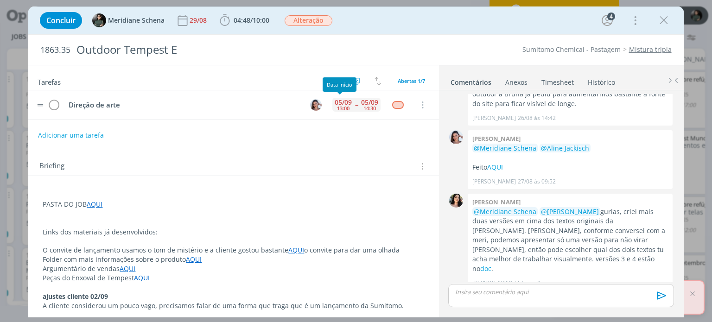
click at [339, 106] on div "13:00" at bounding box center [343, 108] width 13 height 5
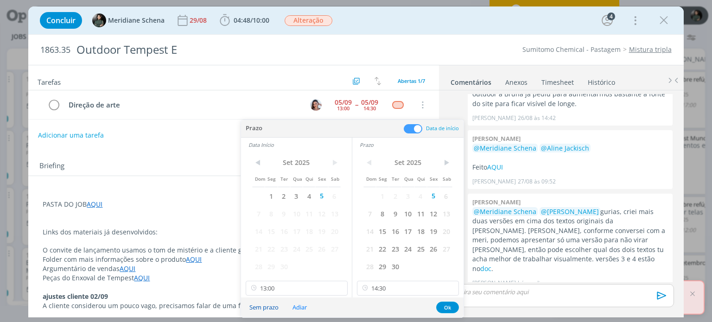
click at [256, 309] on button "Sem prazo" at bounding box center [263, 307] width 41 height 13
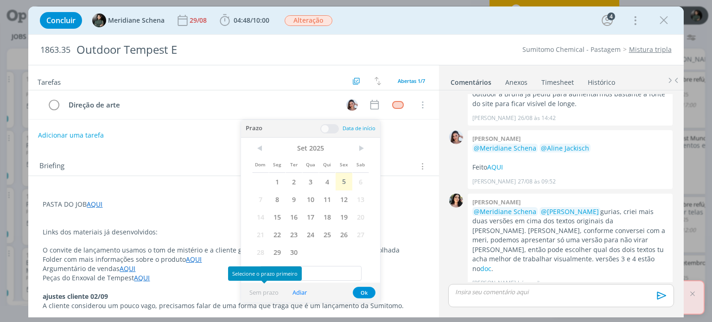
type input "13:00"
click at [359, 292] on button "Ok" at bounding box center [364, 293] width 23 height 12
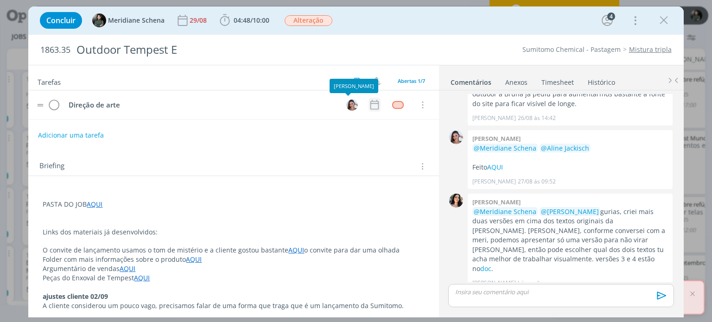
click at [375, 105] on icon "dialog" at bounding box center [374, 105] width 12 height 12
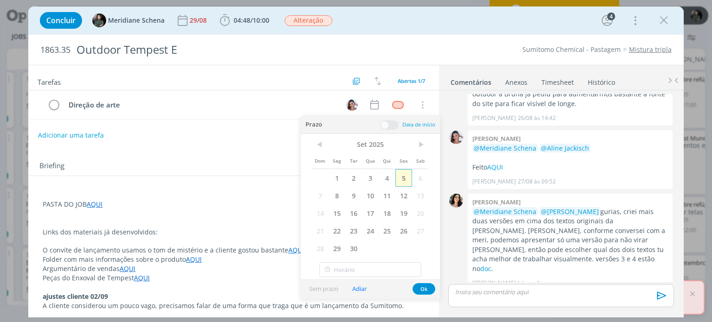
click at [400, 183] on span "5" at bounding box center [403, 178] width 17 height 18
click at [424, 287] on button "Ok" at bounding box center [423, 289] width 23 height 12
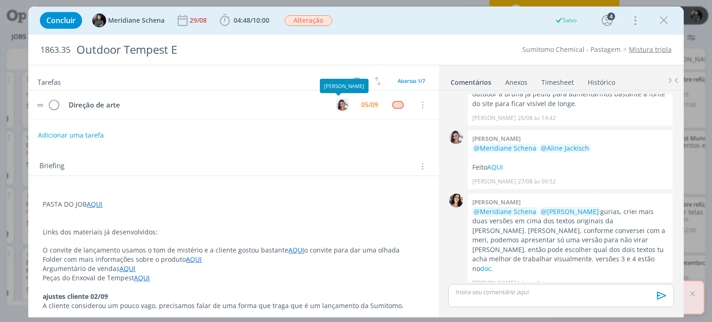
click at [336, 103] on img "dialog" at bounding box center [342, 105] width 12 height 12
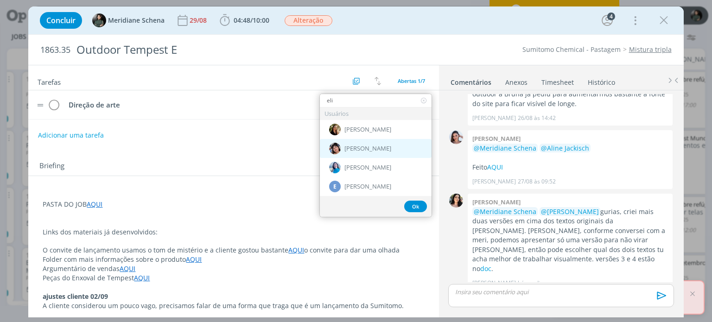
type input "eli"
click at [352, 144] on div "[PERSON_NAME]" at bounding box center [376, 148] width 112 height 19
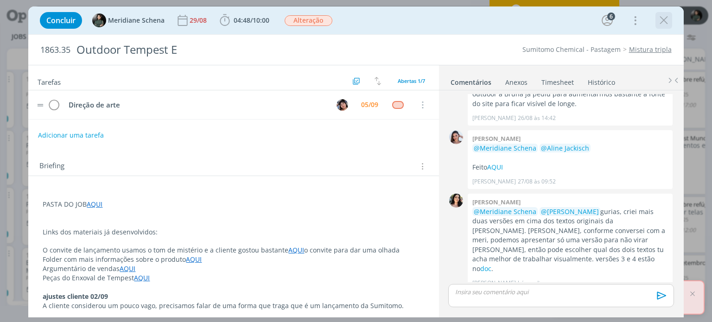
click at [663, 22] on icon "dialog" at bounding box center [663, 20] width 14 height 14
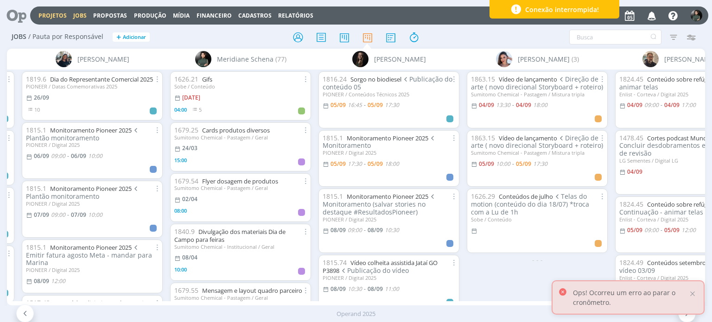
click at [57, 16] on link "Projetos" at bounding box center [52, 16] width 28 height 8
